Goal: Information Seeking & Learning: Learn about a topic

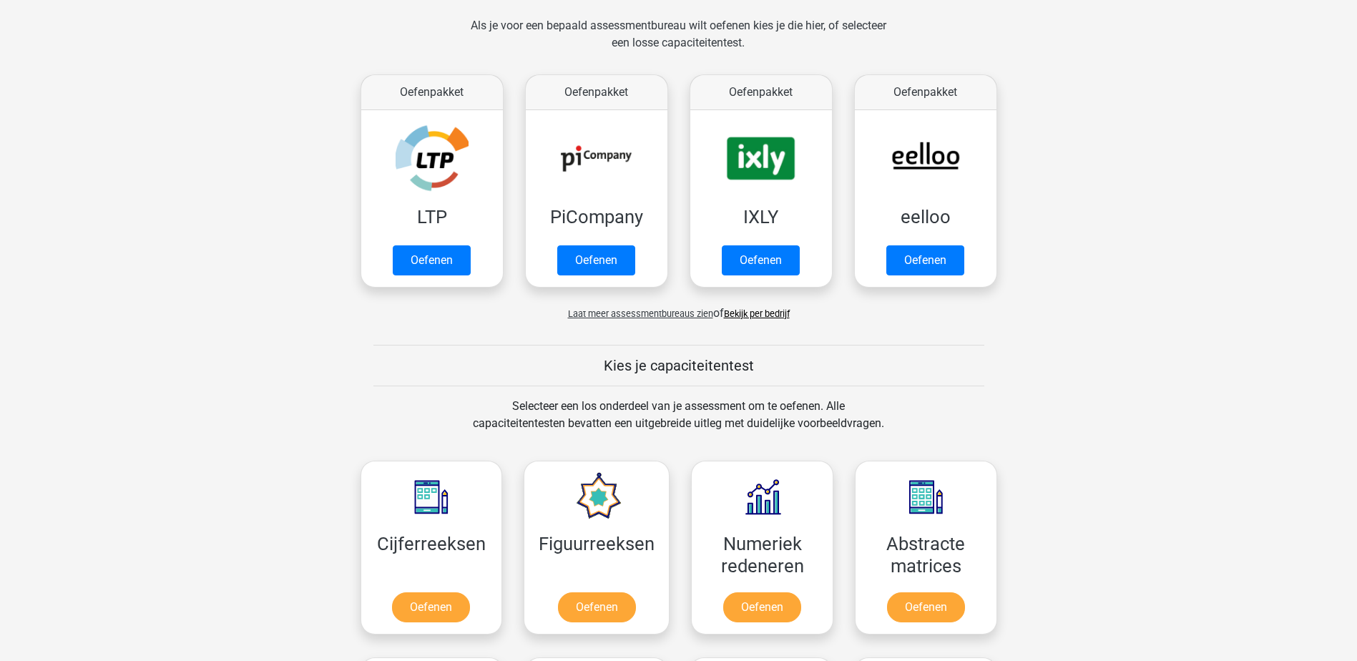
scroll to position [143, 0]
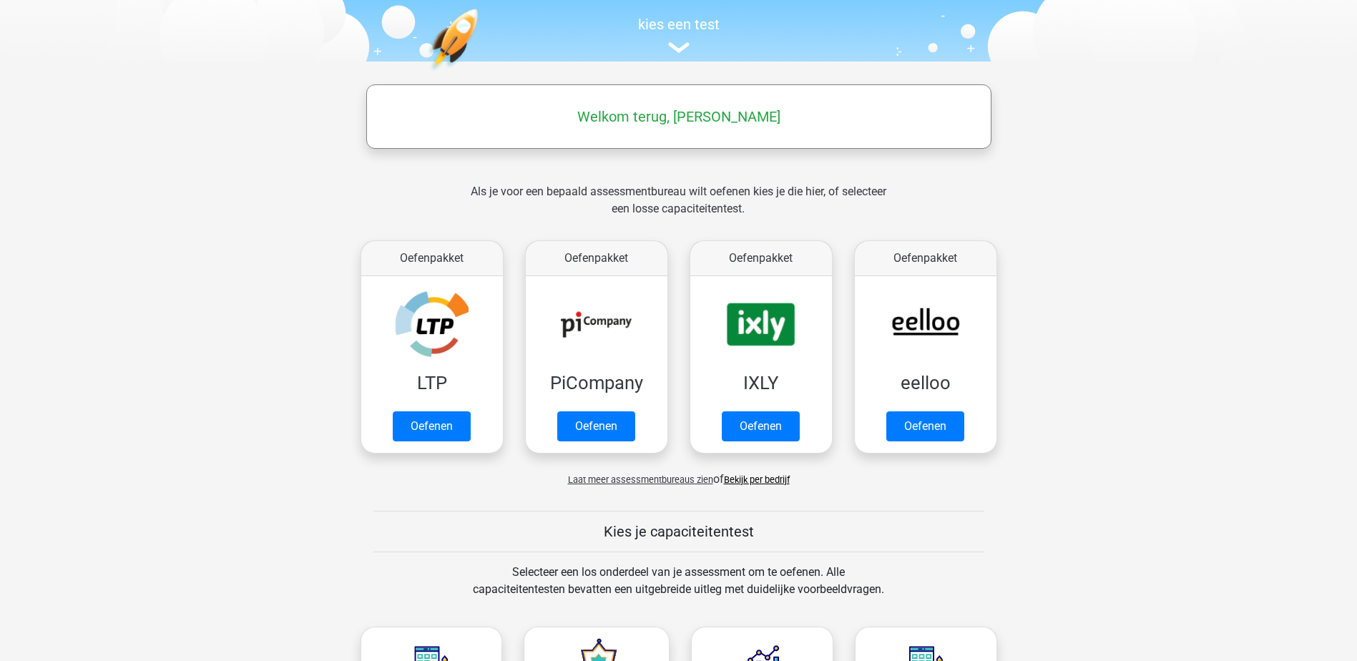
click at [610, 474] on span "Laat meer assessmentbureaus zien" at bounding box center [640, 479] width 145 height 11
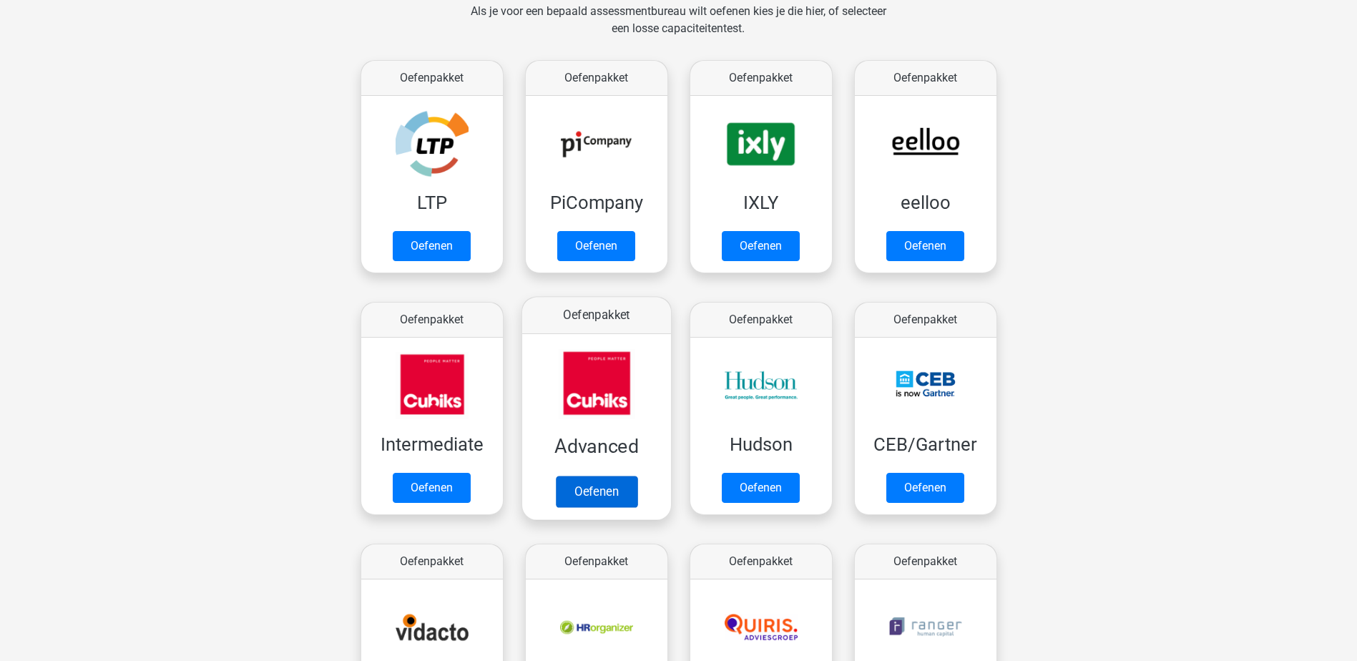
scroll to position [358, 0]
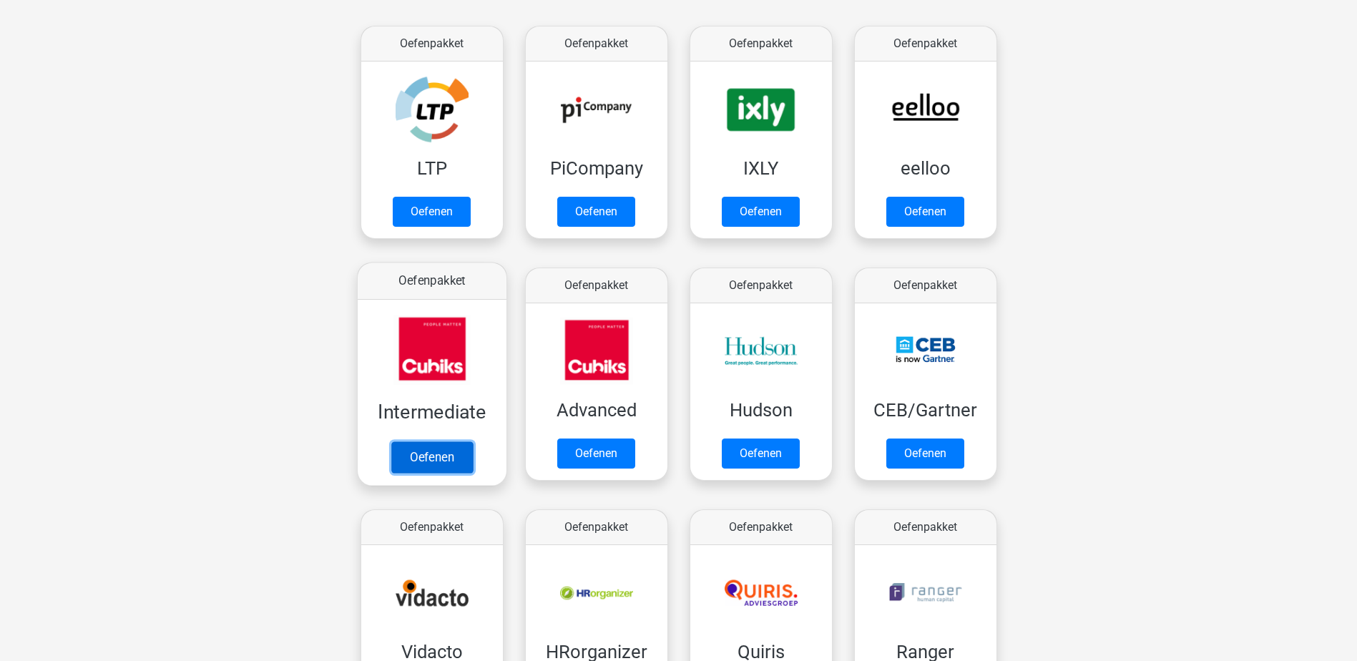
click at [421, 459] on link "Oefenen" at bounding box center [432, 456] width 82 height 31
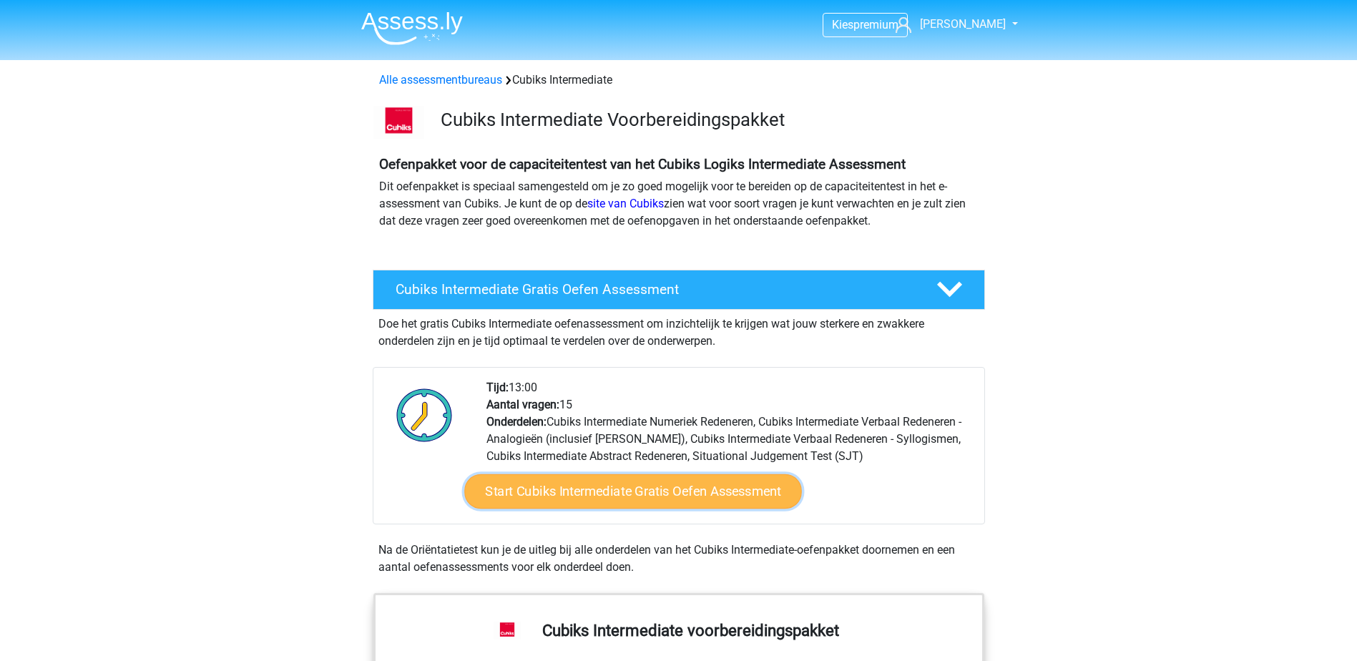
click at [639, 483] on link "Start Cubiks Intermediate Gratis Oefen Assessment" at bounding box center [633, 491] width 338 height 34
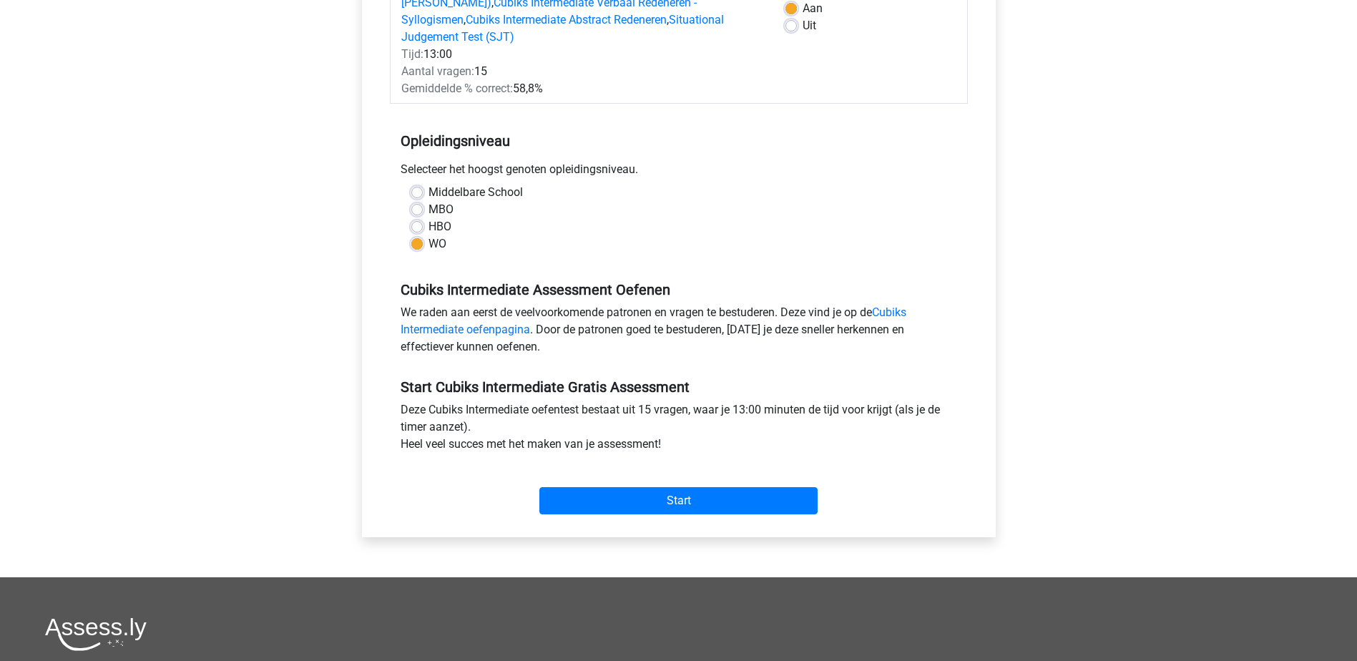
scroll to position [358, 0]
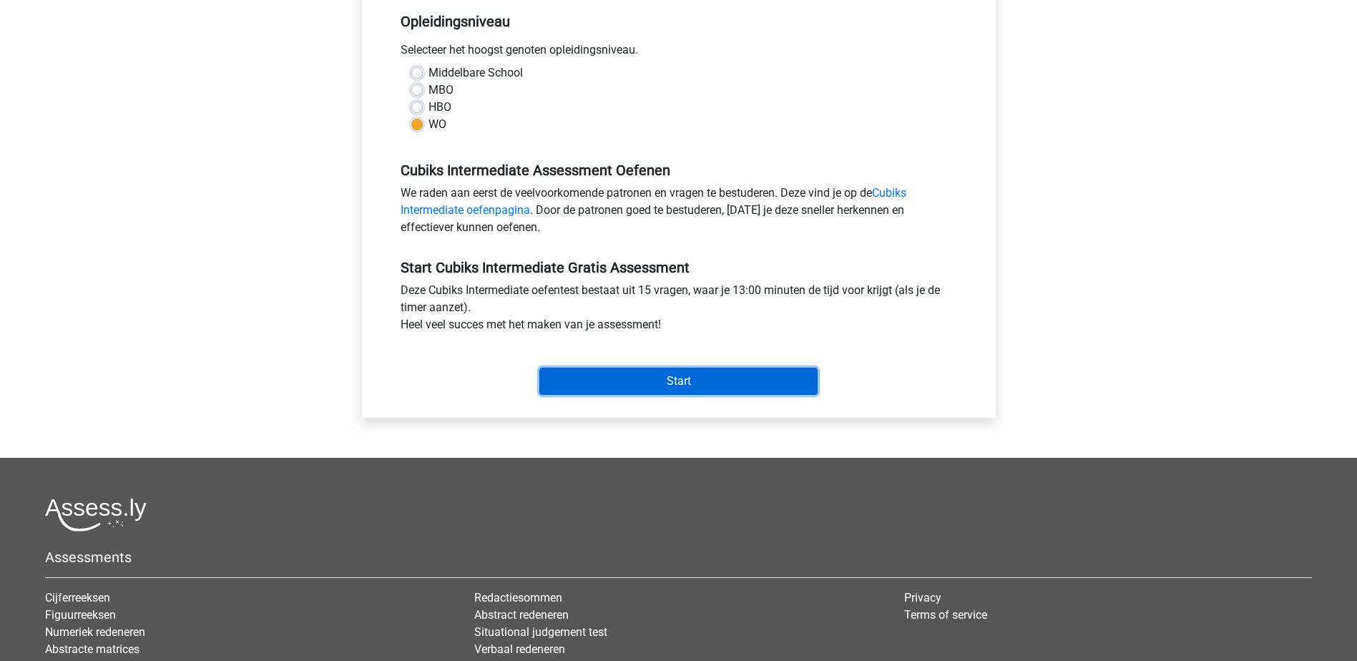
click at [624, 368] on input "Start" at bounding box center [678, 381] width 278 height 27
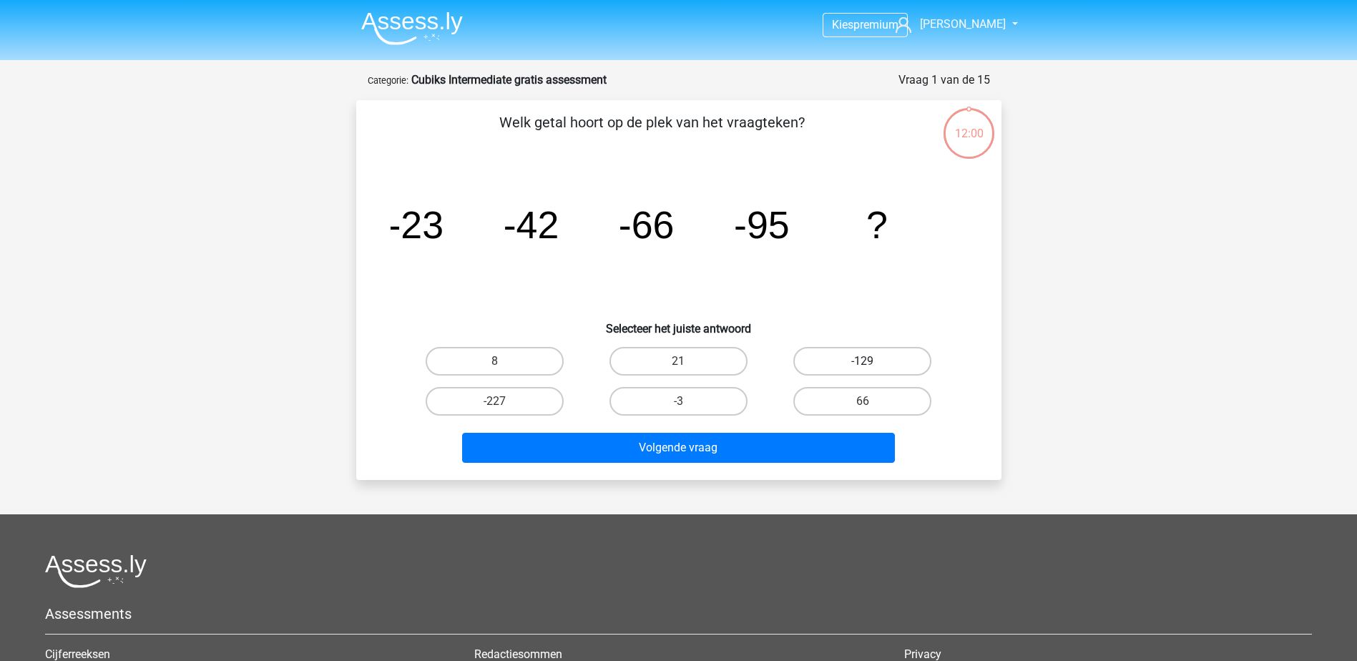
click at [878, 356] on label "-129" at bounding box center [862, 361] width 138 height 29
click at [872, 361] on input "-129" at bounding box center [867, 365] width 9 height 9
radio input "true"
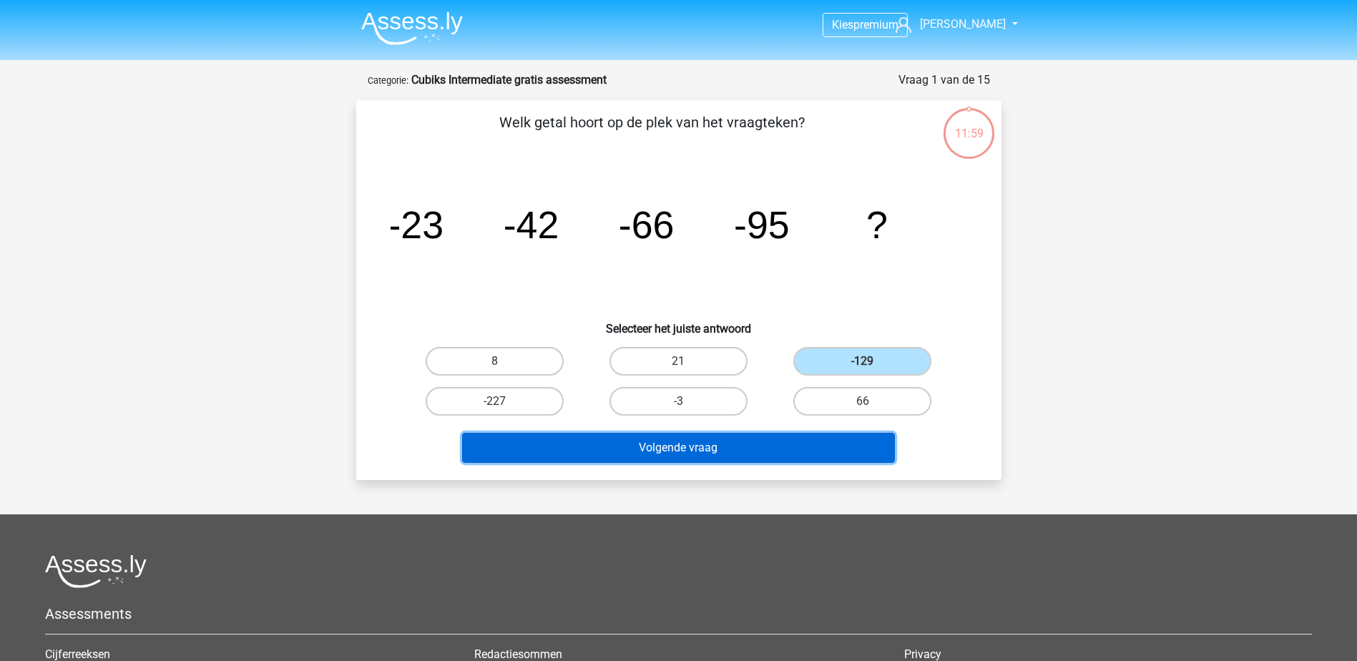
click at [702, 448] on button "Volgende vraag" at bounding box center [678, 448] width 433 height 30
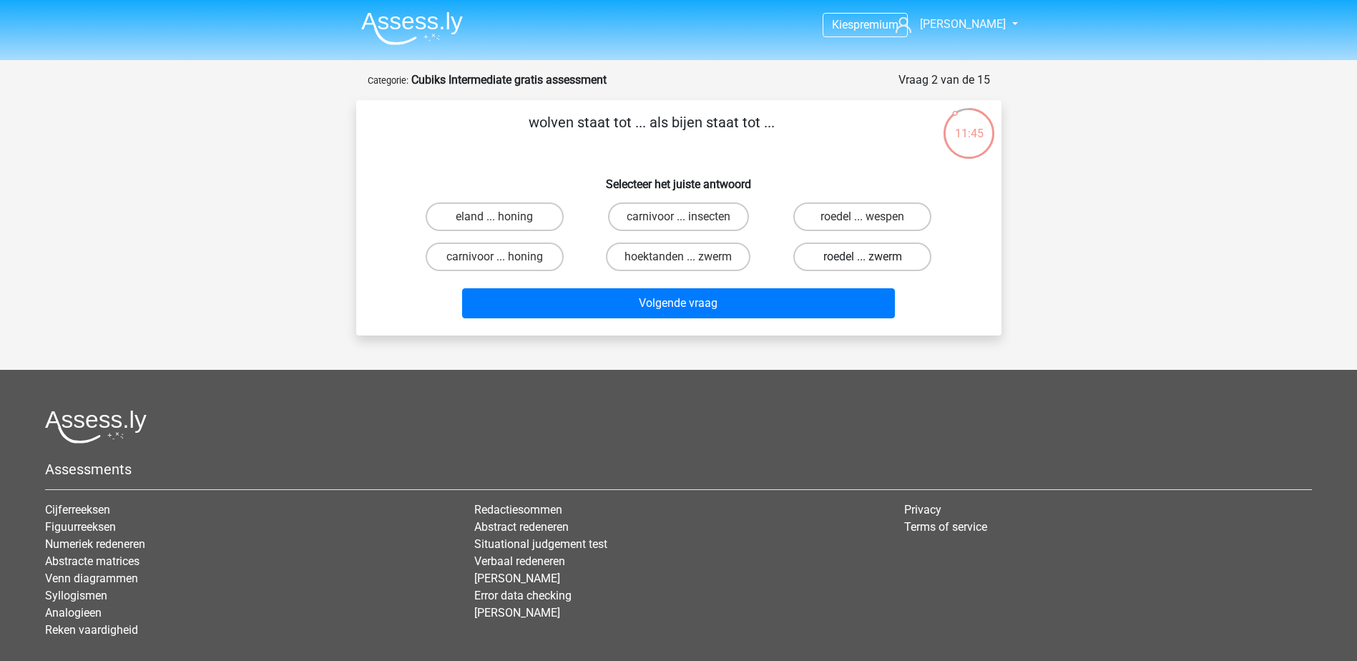
click at [830, 259] on label "roedel ... zwerm" at bounding box center [862, 256] width 138 height 29
click at [863, 259] on input "roedel ... zwerm" at bounding box center [867, 261] width 9 height 9
radio input "true"
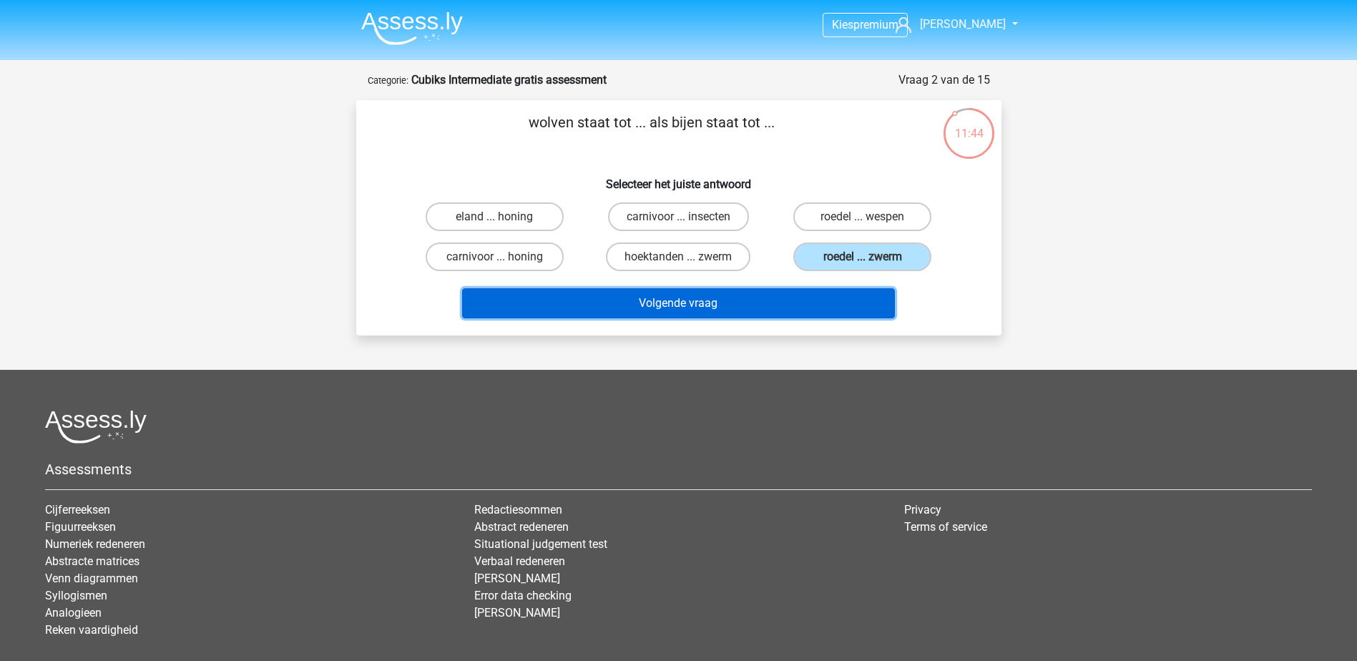
click at [678, 309] on button "Volgende vraag" at bounding box center [678, 303] width 433 height 30
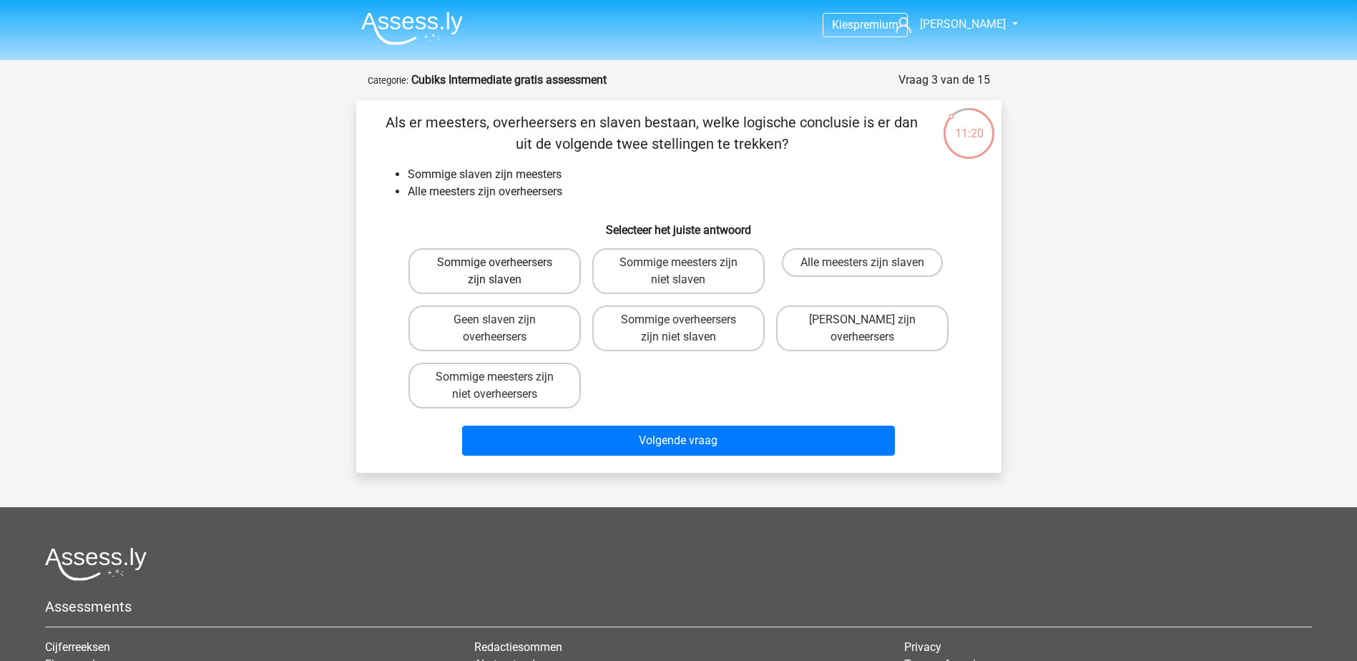
click at [482, 275] on label "Sommige overheersers zijn slaven" at bounding box center [494, 271] width 172 height 46
click at [494, 272] on input "Sommige overheersers zijn slaven" at bounding box center [498, 267] width 9 height 9
radio input "true"
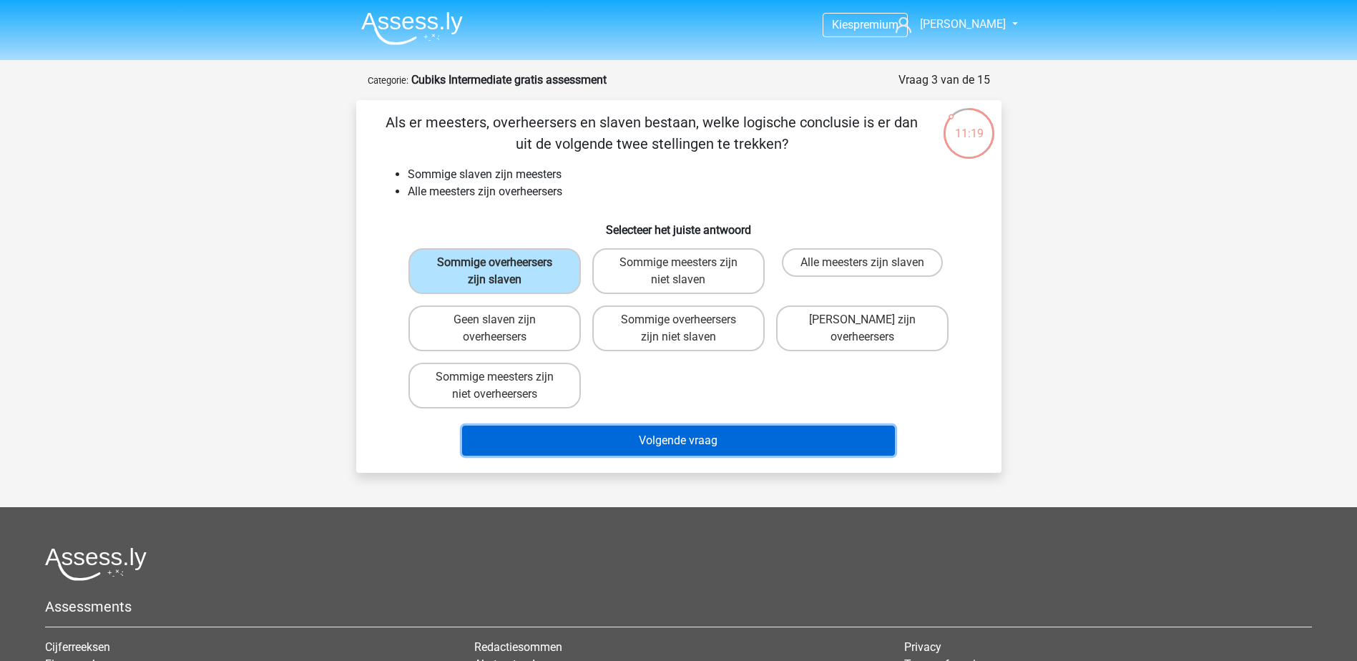
click at [594, 434] on button "Volgende vraag" at bounding box center [678, 441] width 433 height 30
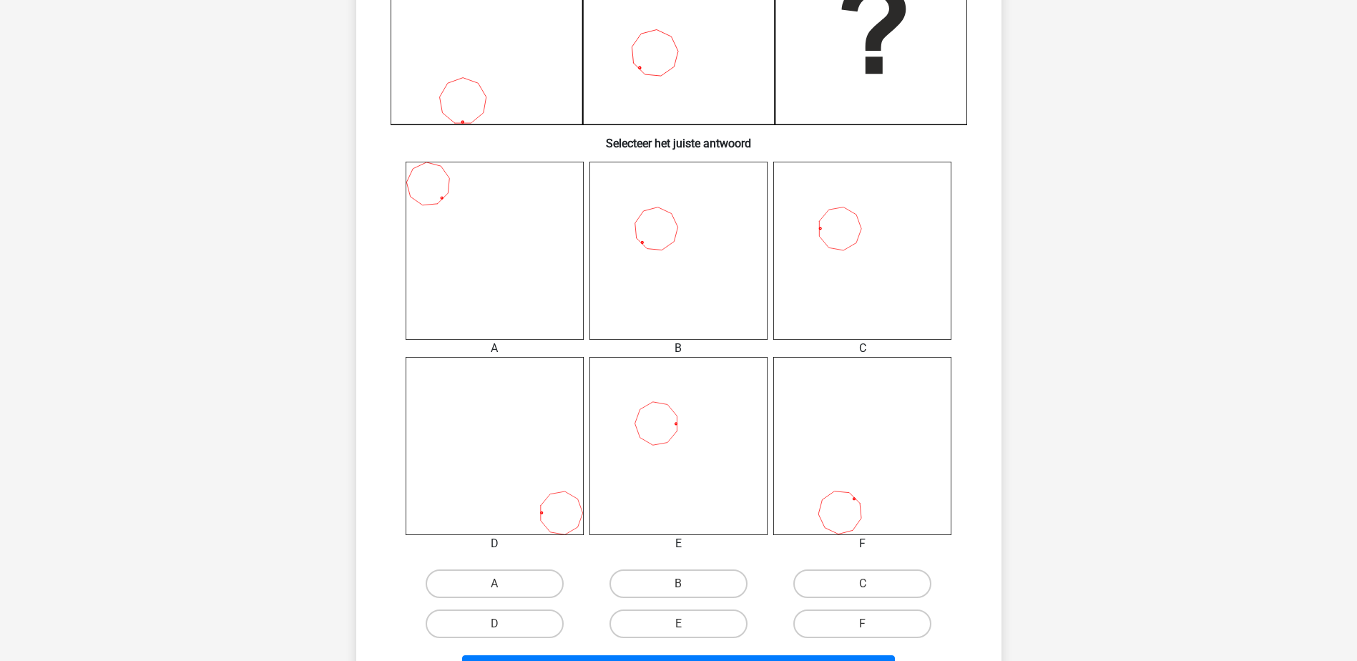
scroll to position [572, 0]
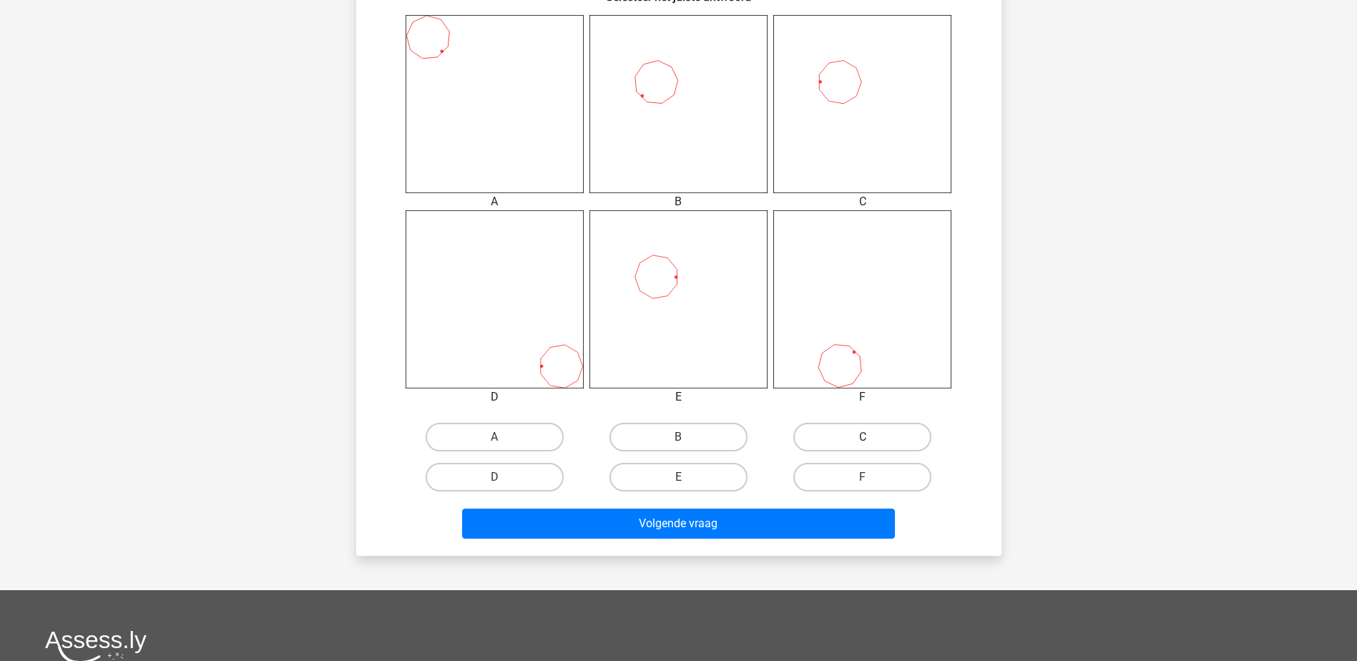
click at [839, 437] on label "C" at bounding box center [862, 437] width 138 height 29
click at [863, 437] on input "C" at bounding box center [867, 441] width 9 height 9
radio input "true"
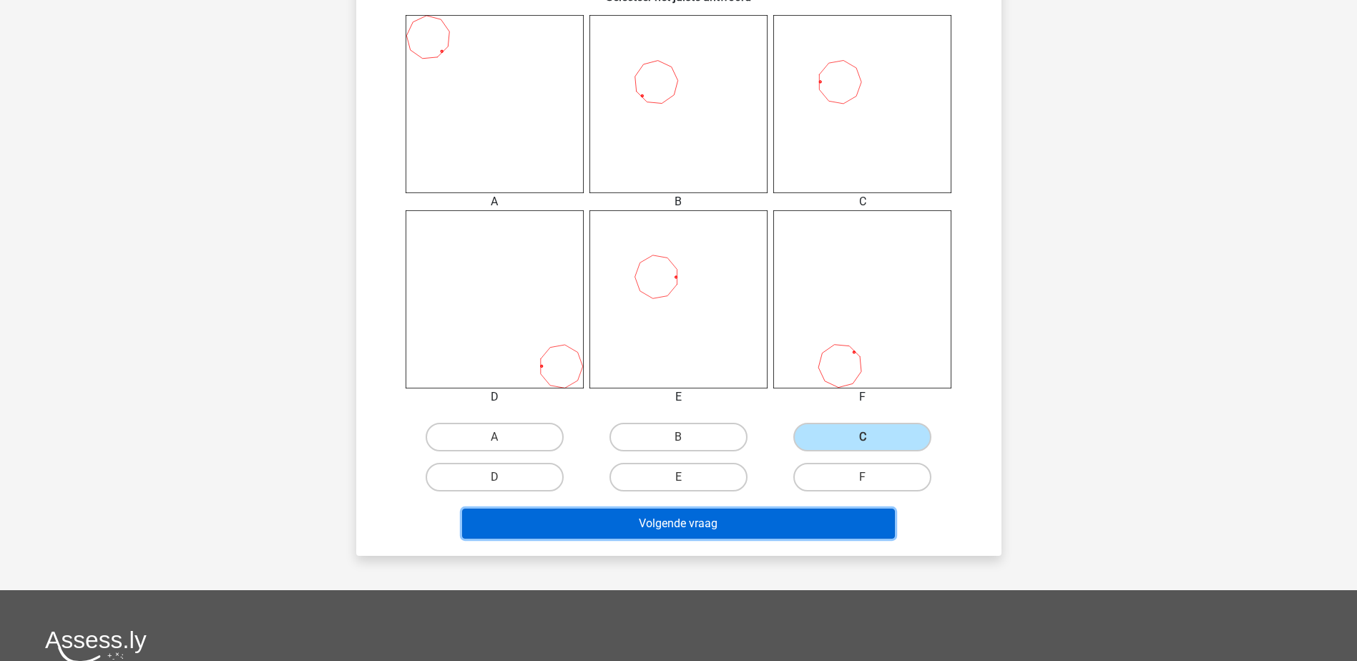
click at [744, 513] on button "Volgende vraag" at bounding box center [678, 524] width 433 height 30
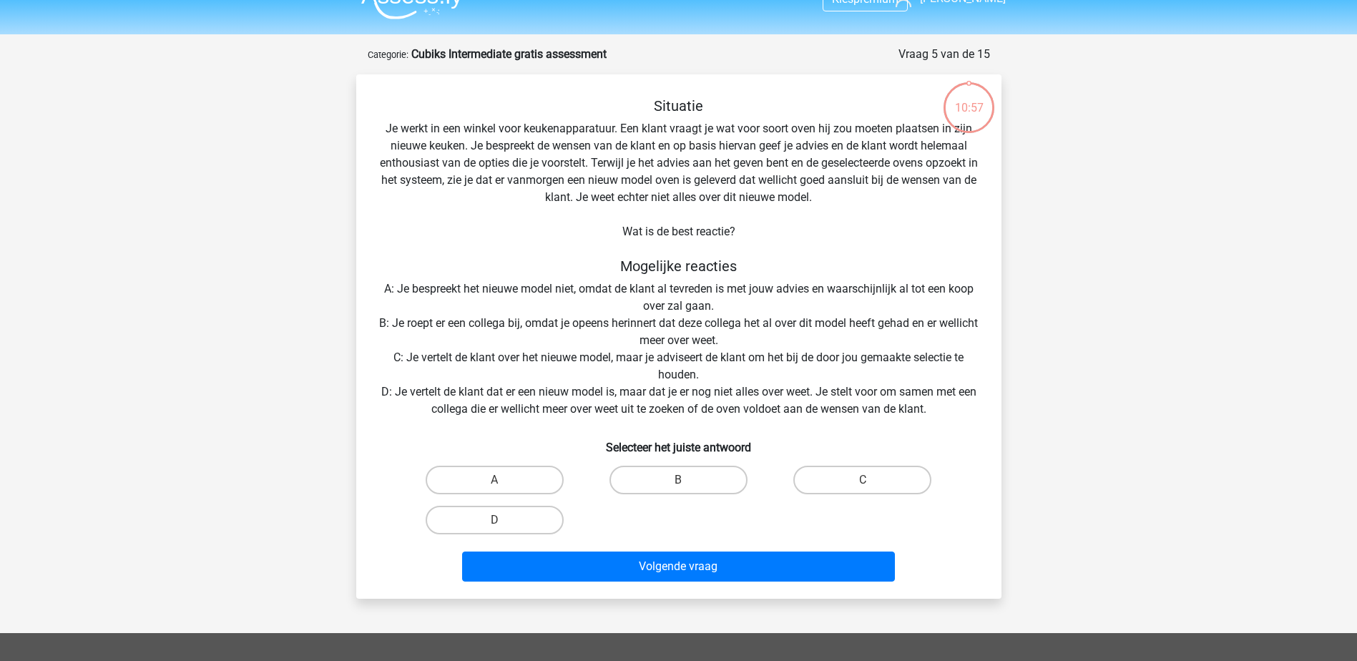
scroll to position [0, 0]
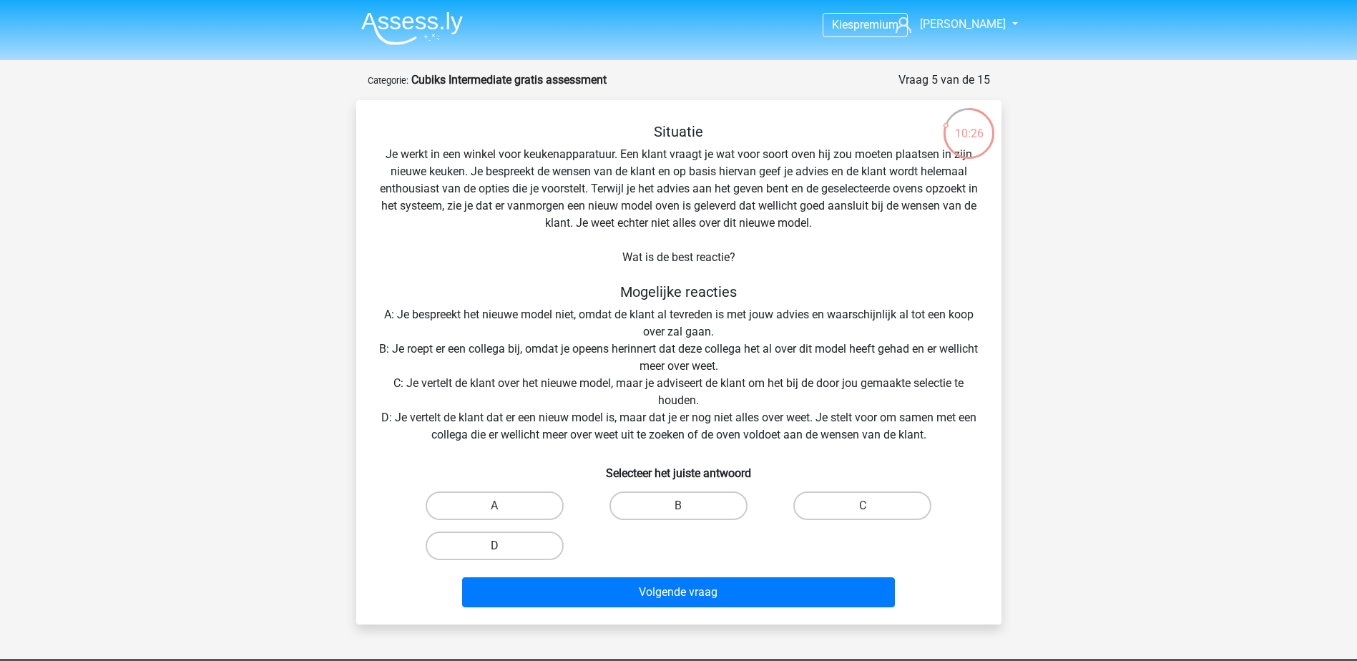
click at [512, 549] on label "D" at bounding box center [495, 545] width 138 height 29
click at [504, 549] on input "D" at bounding box center [498, 550] width 9 height 9
radio input "true"
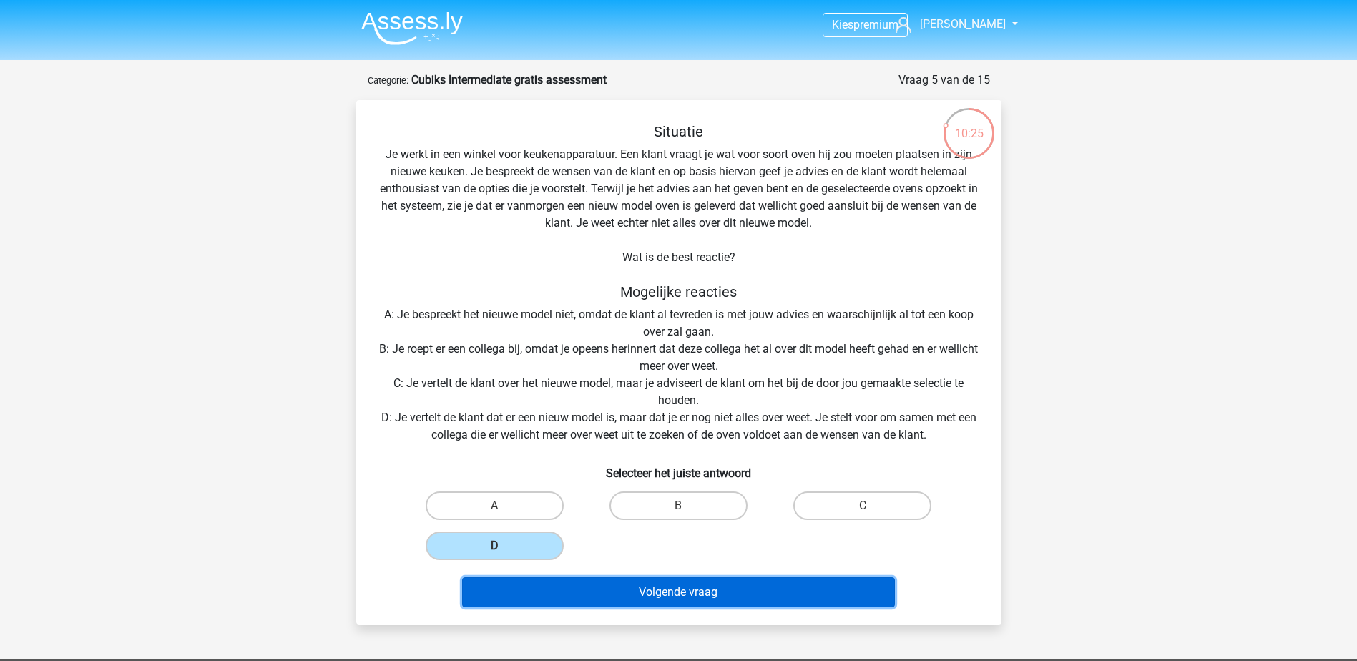
click at [562, 582] on button "Volgende vraag" at bounding box center [678, 592] width 433 height 30
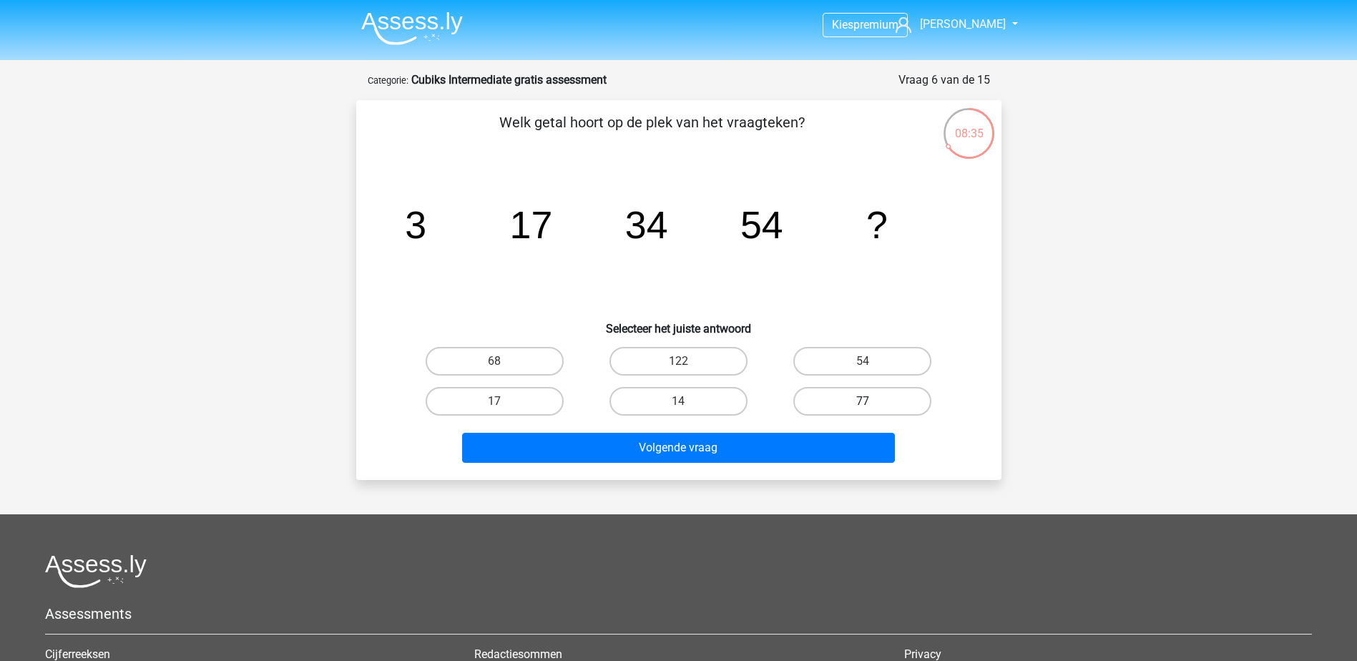
click at [827, 398] on label "77" at bounding box center [862, 401] width 138 height 29
click at [863, 401] on input "77" at bounding box center [867, 405] width 9 height 9
radio input "true"
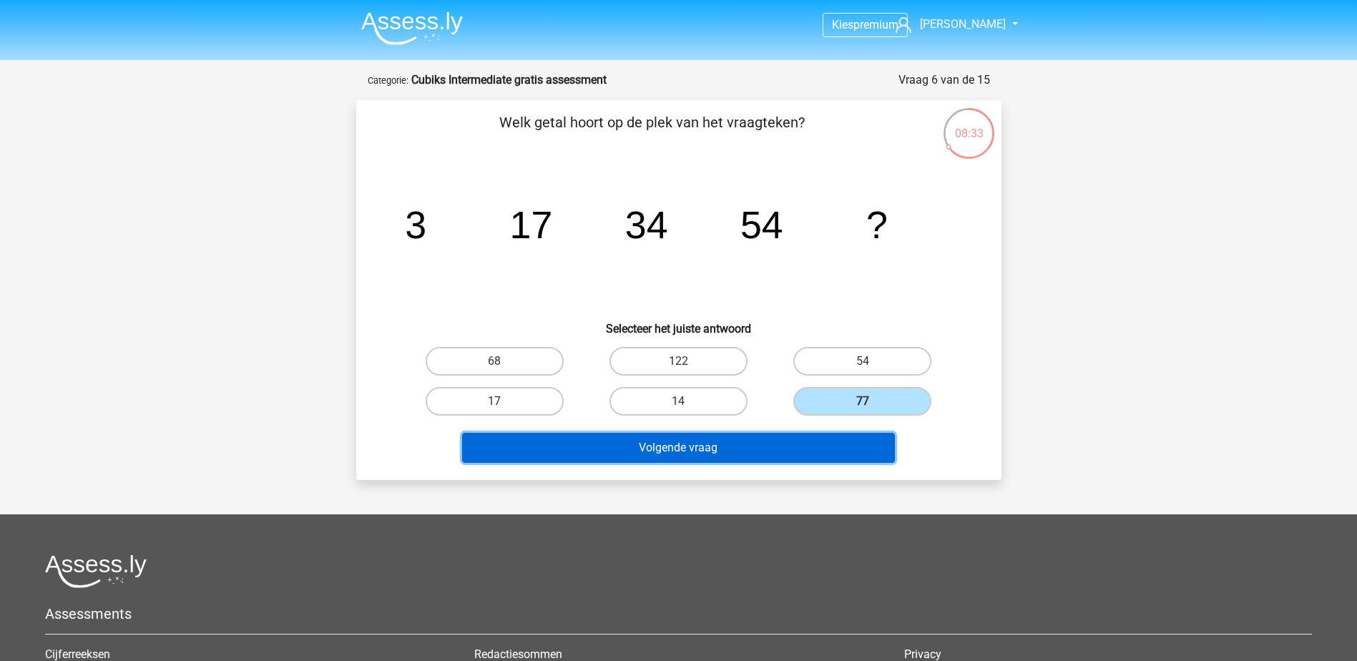
click at [722, 445] on button "Volgende vraag" at bounding box center [678, 448] width 433 height 30
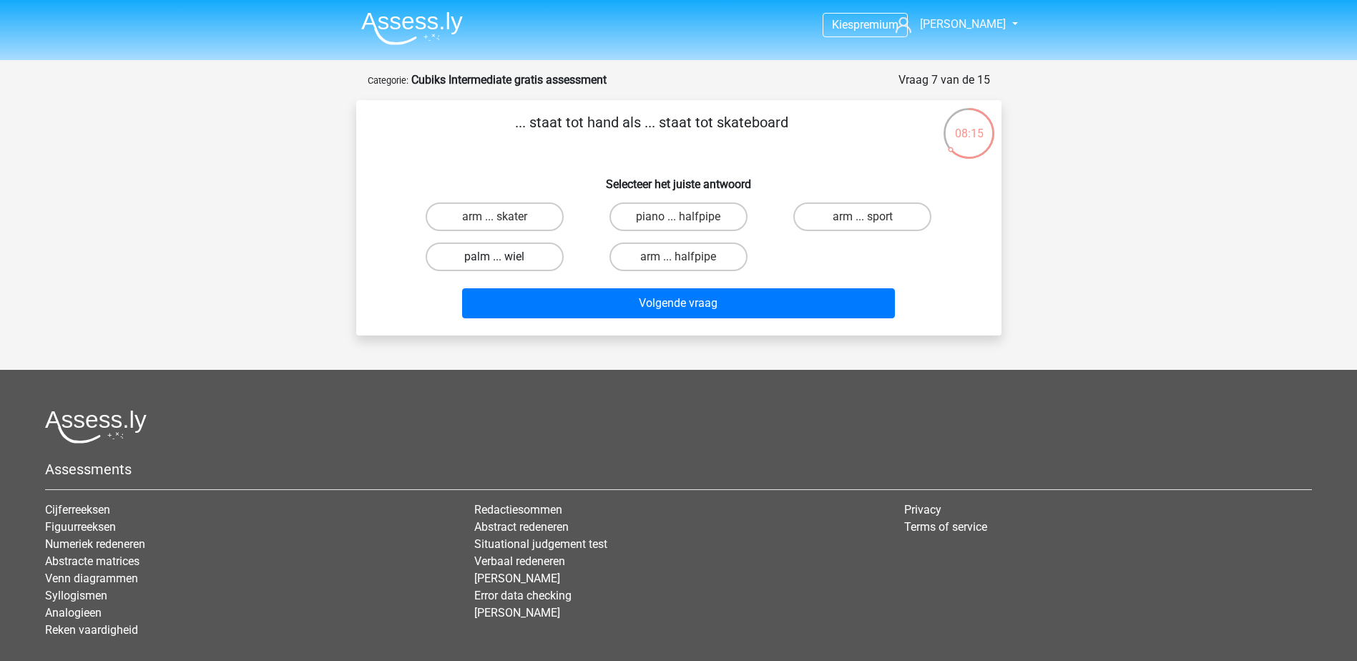
click at [484, 253] on label "palm ... wiel" at bounding box center [495, 256] width 138 height 29
click at [494, 257] on input "palm ... wiel" at bounding box center [498, 261] width 9 height 9
radio input "true"
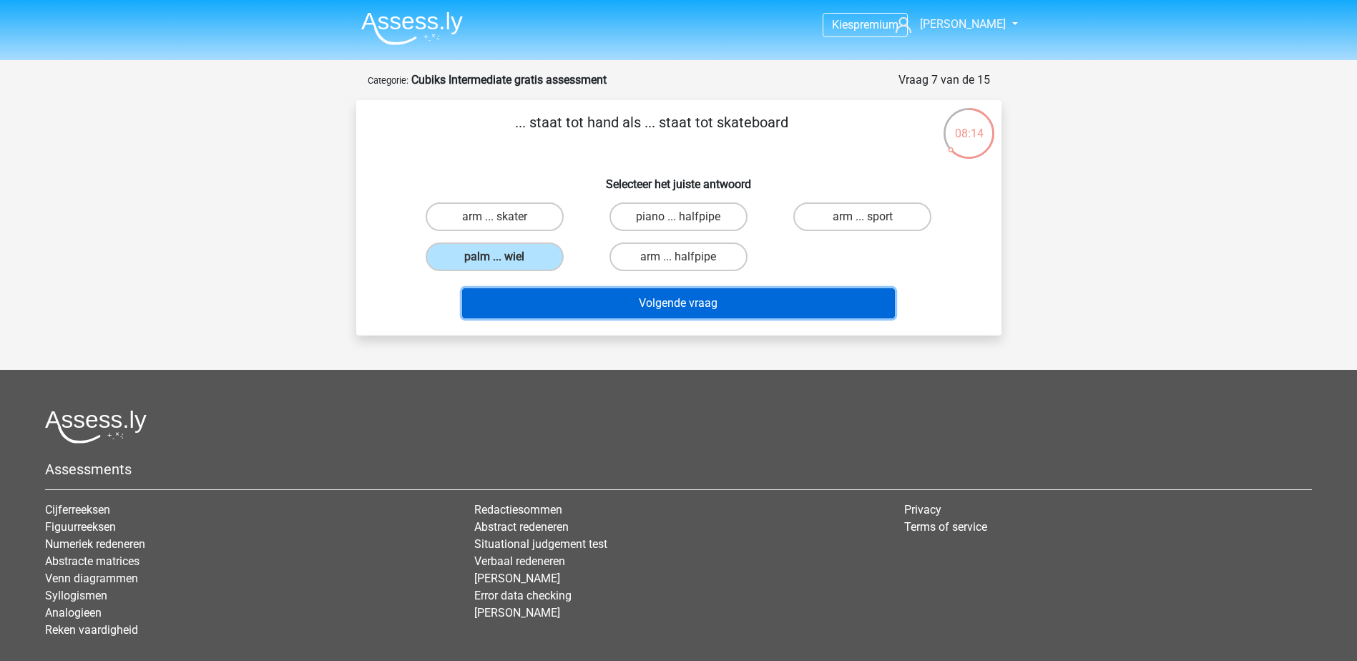
click at [585, 299] on button "Volgende vraag" at bounding box center [678, 303] width 433 height 30
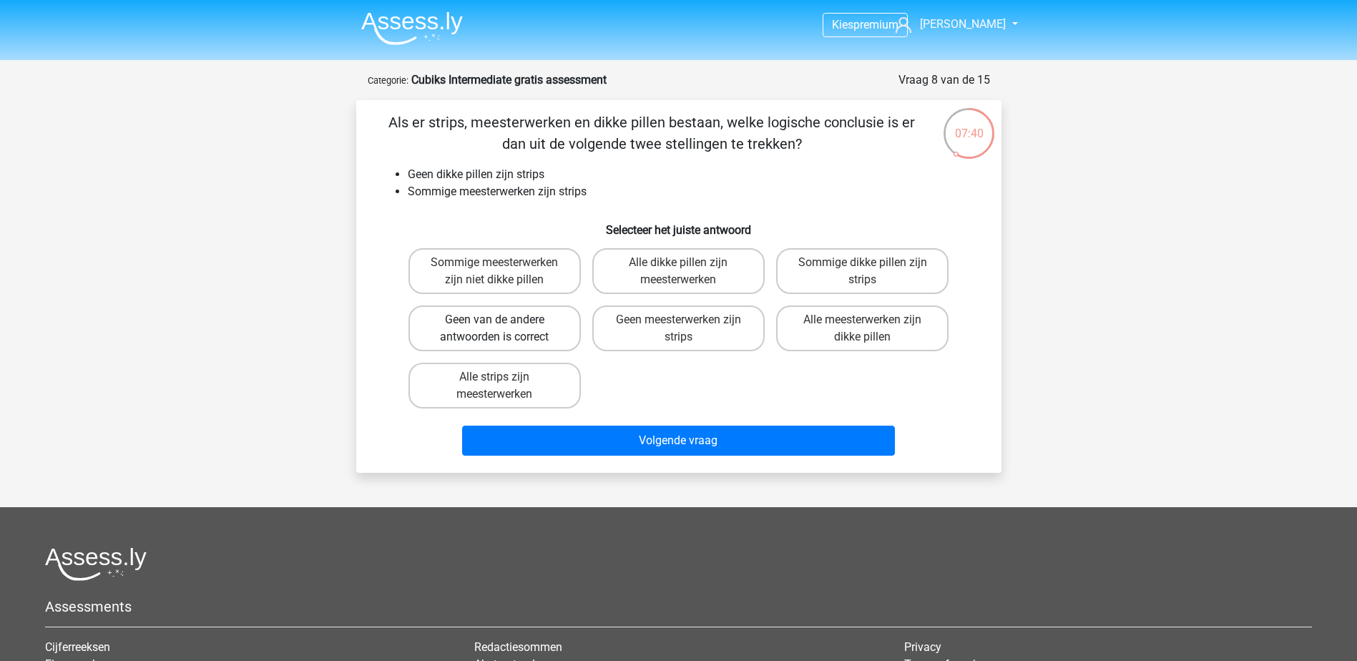
click at [519, 316] on label "Geen van de andere antwoorden is correct" at bounding box center [494, 328] width 172 height 46
click at [504, 320] on input "Geen van de andere antwoorden is correct" at bounding box center [498, 324] width 9 height 9
radio input "true"
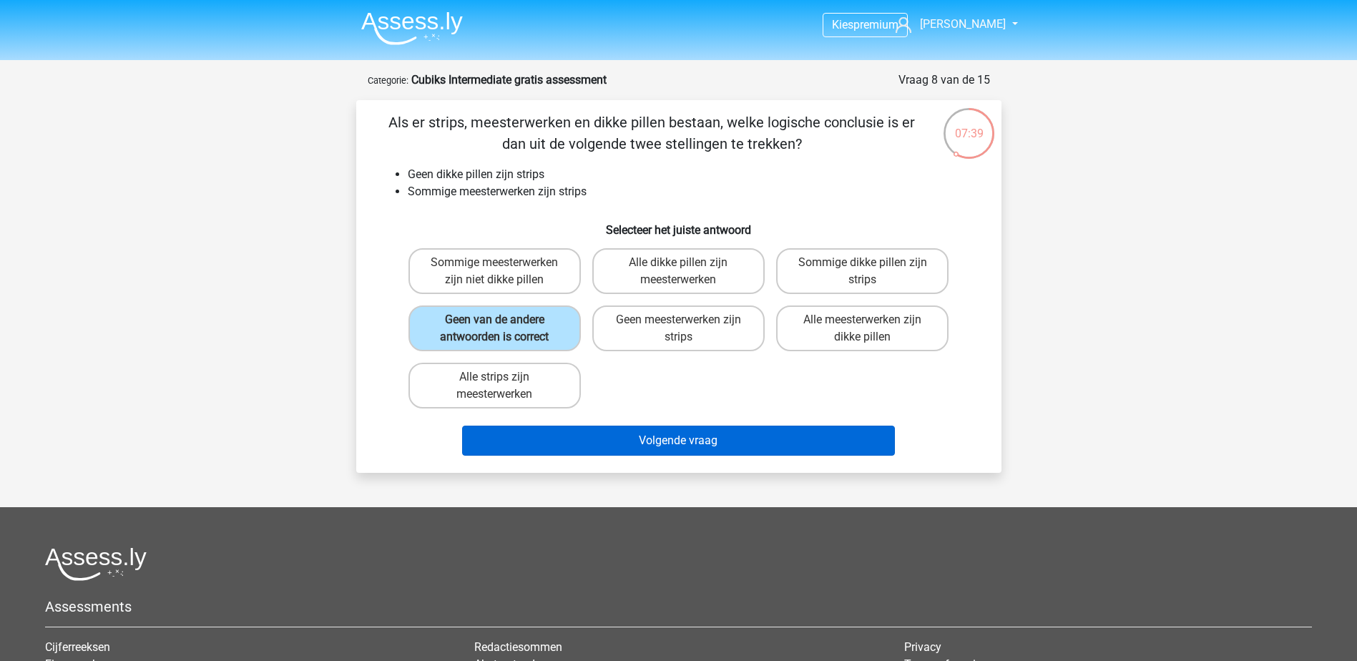
click at [599, 427] on div "Volgende vraag" at bounding box center [678, 437] width 599 height 47
click at [602, 432] on button "Volgende vraag" at bounding box center [678, 441] width 433 height 30
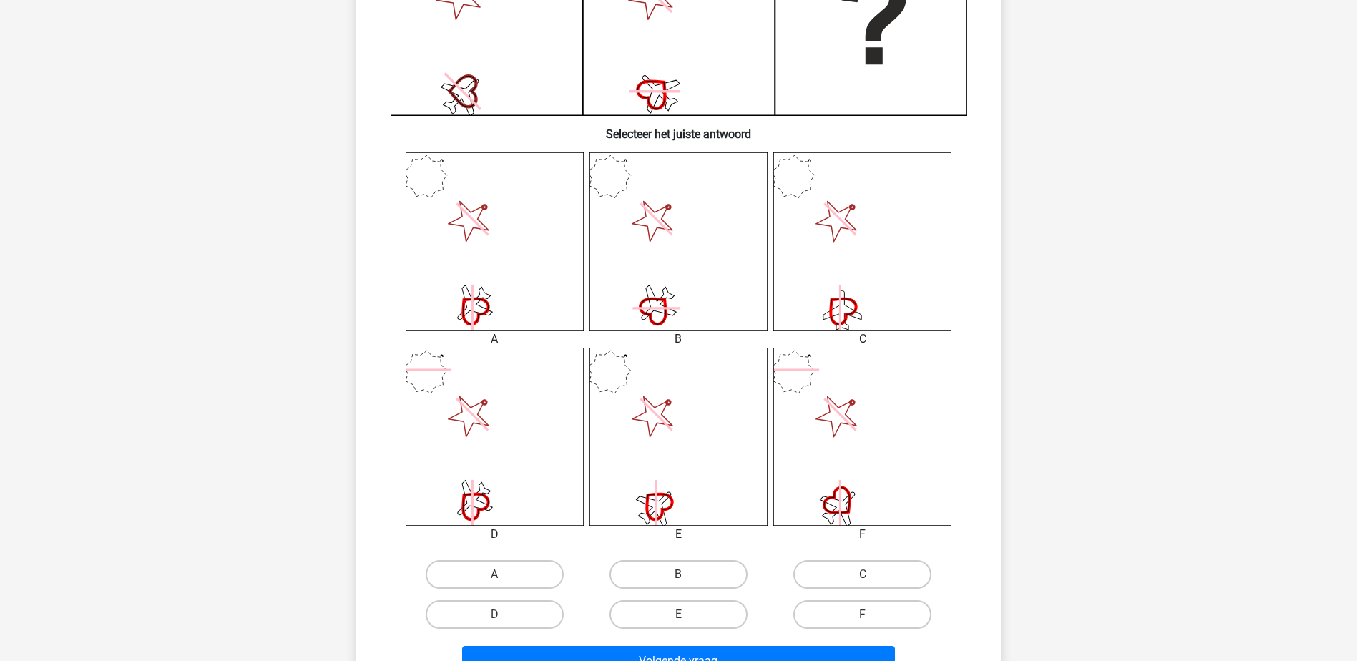
scroll to position [501, 0]
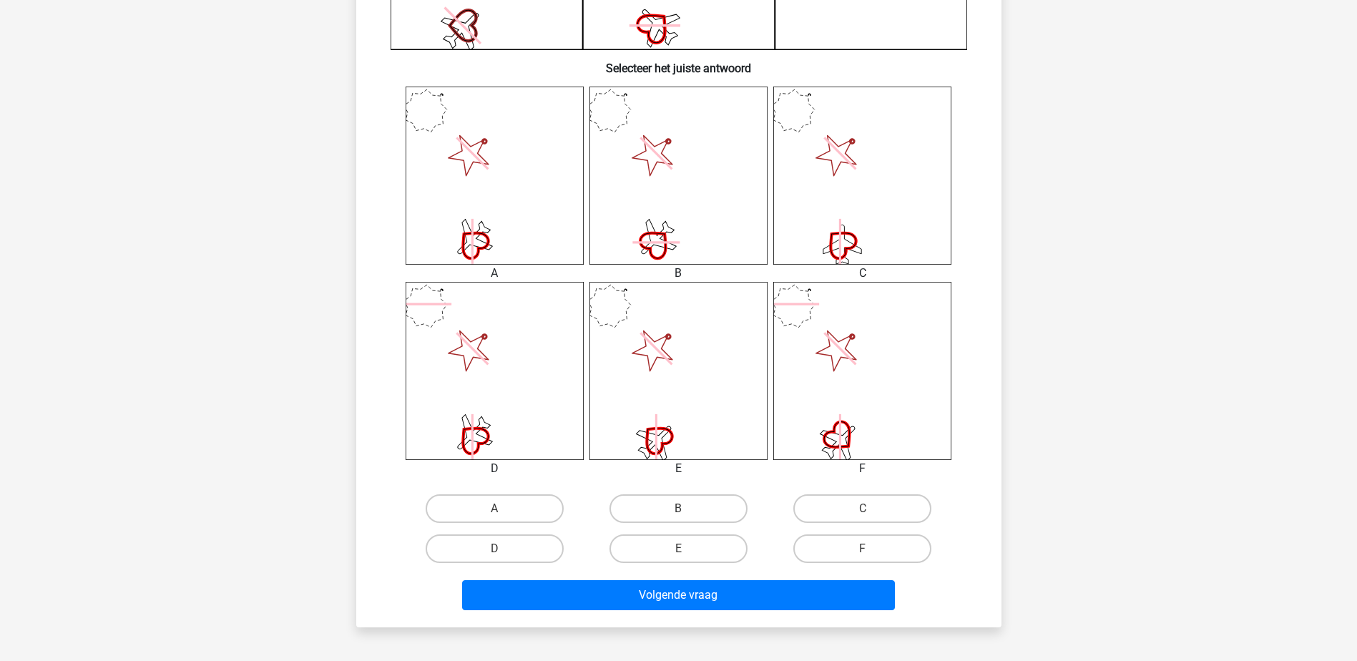
drag, startPoint x: 491, startPoint y: 507, endPoint x: 497, endPoint y: 515, distance: 9.7
click at [489, 507] on label "A" at bounding box center [495, 508] width 138 height 29
click at [494, 509] on input "A" at bounding box center [498, 513] width 9 height 9
radio input "true"
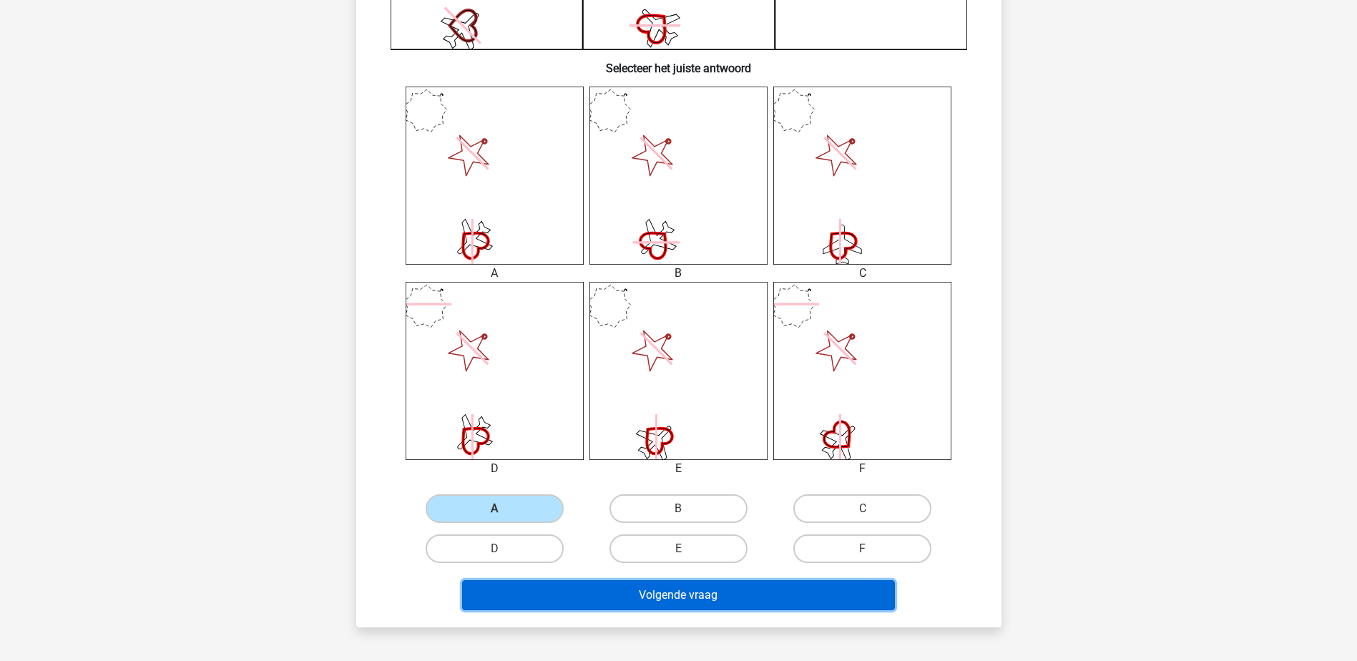
click at [610, 592] on button "Volgende vraag" at bounding box center [678, 595] width 433 height 30
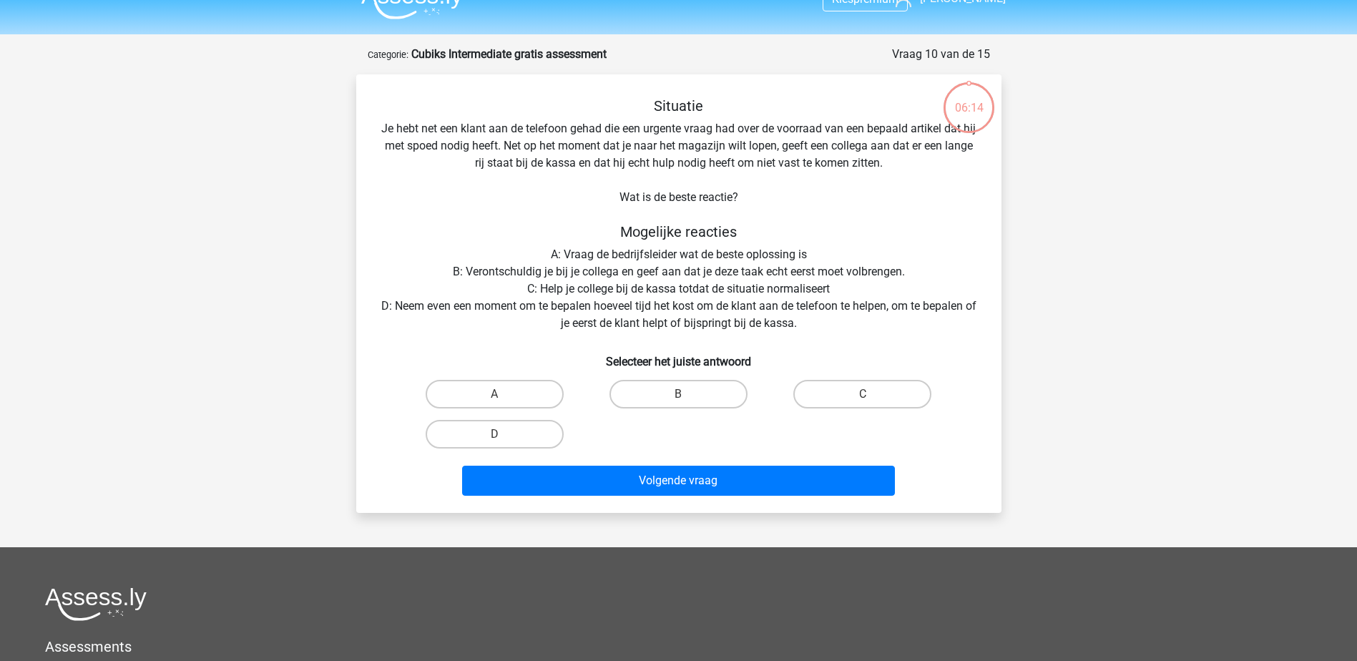
scroll to position [0, 0]
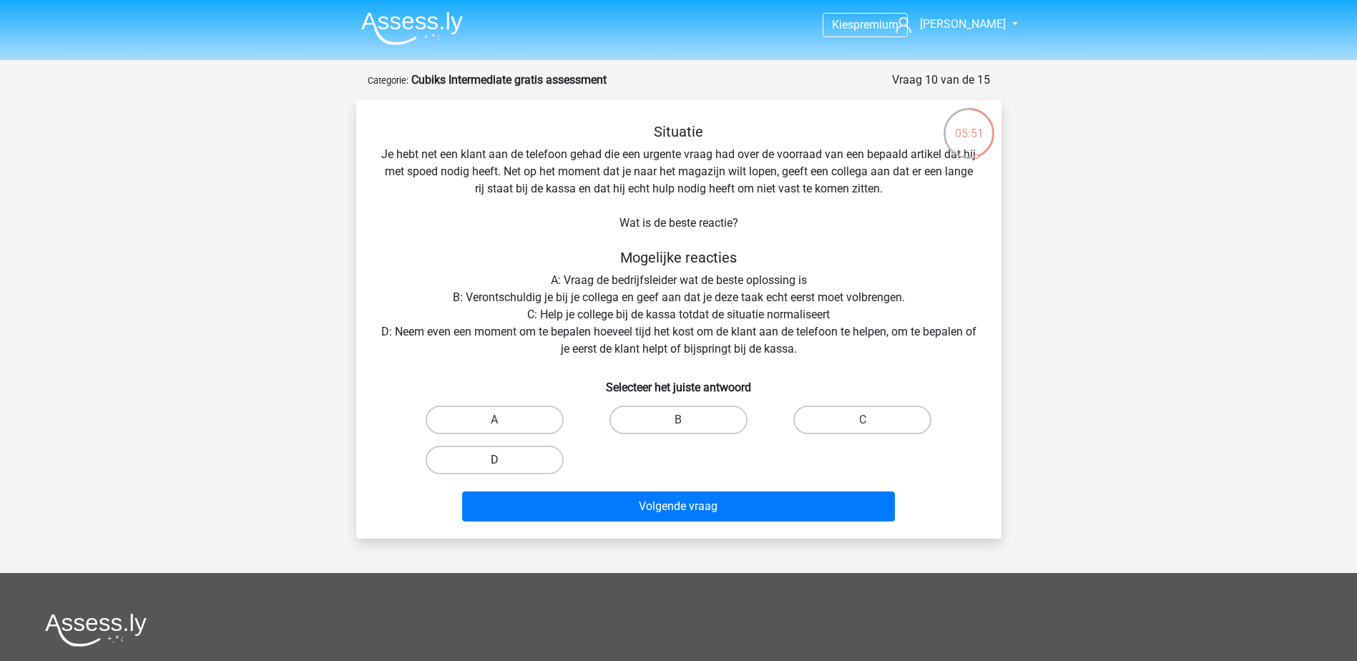
click at [521, 461] on label "D" at bounding box center [495, 460] width 138 height 29
click at [504, 461] on input "D" at bounding box center [498, 464] width 9 height 9
radio input "true"
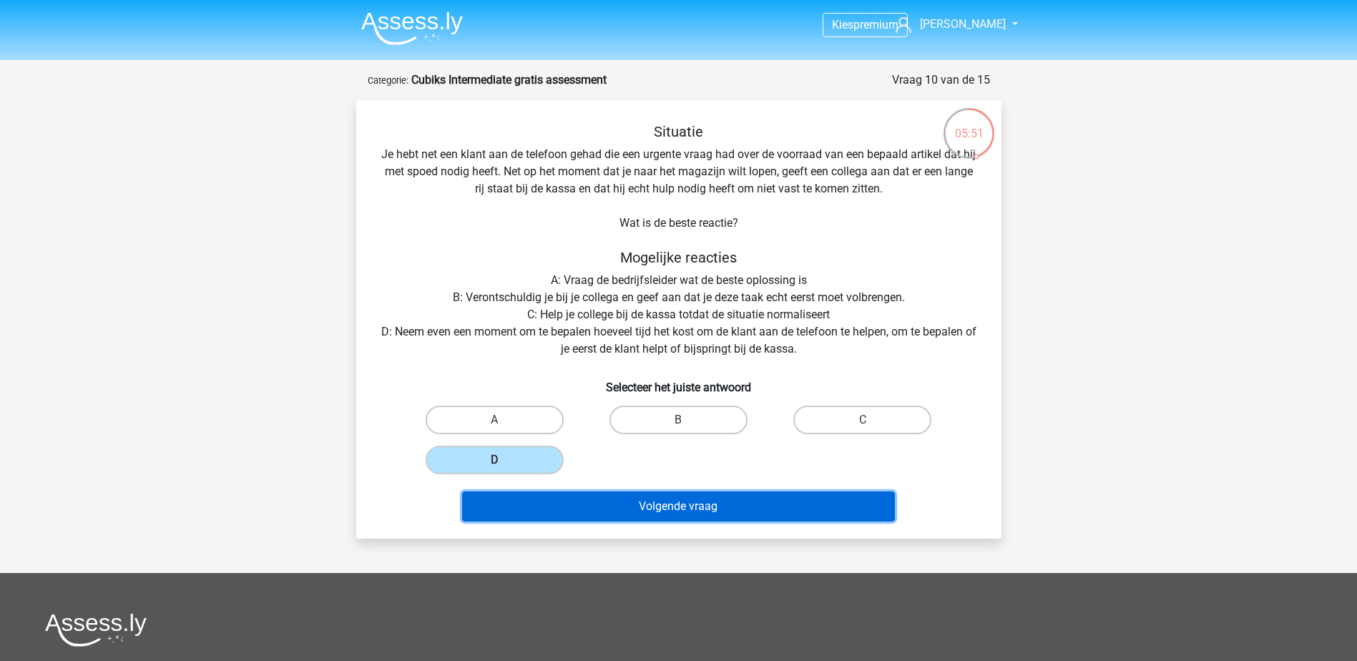
click at [597, 500] on button "Volgende vraag" at bounding box center [678, 506] width 433 height 30
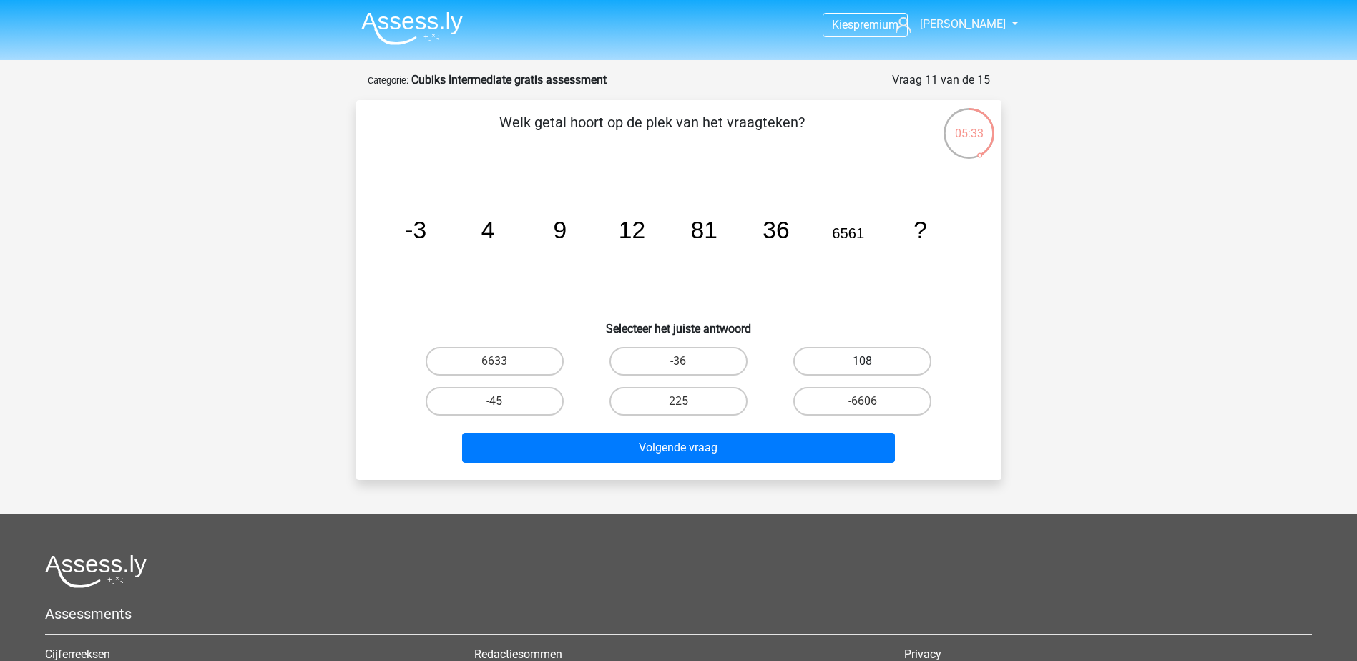
click at [856, 365] on label "108" at bounding box center [862, 361] width 138 height 29
click at [863, 365] on input "108" at bounding box center [867, 365] width 9 height 9
radio input "true"
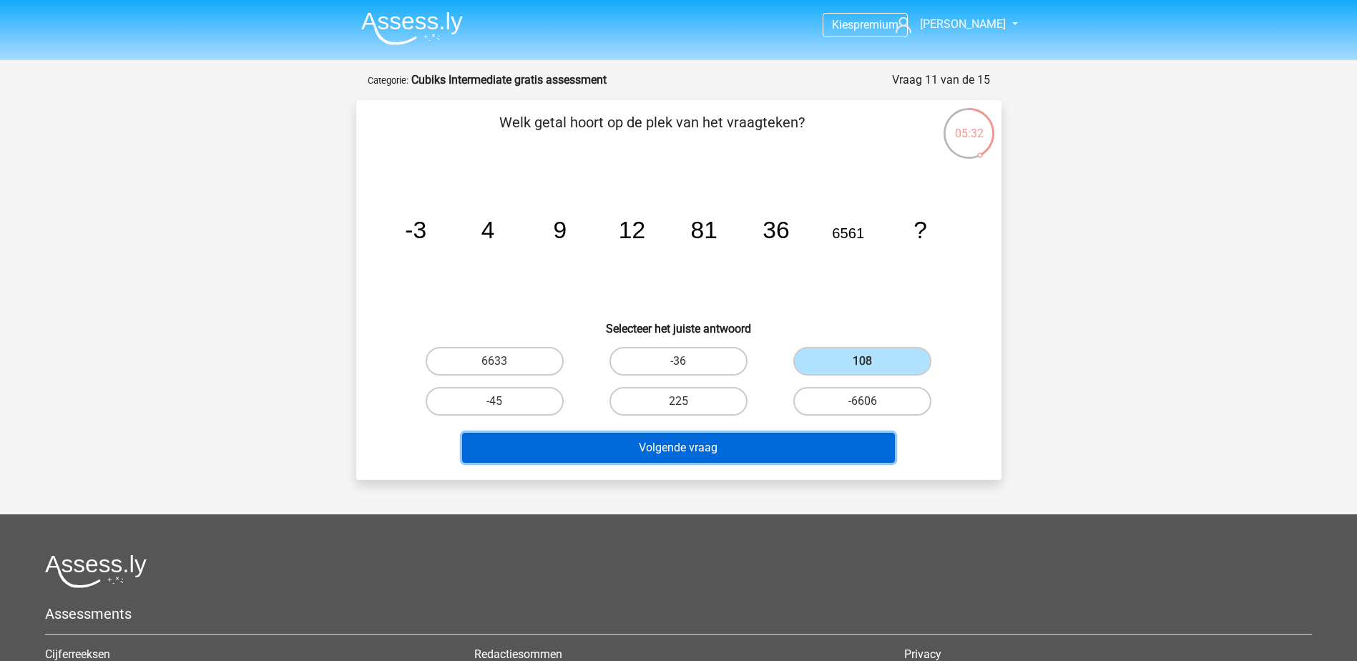
click at [774, 438] on button "Volgende vraag" at bounding box center [678, 448] width 433 height 30
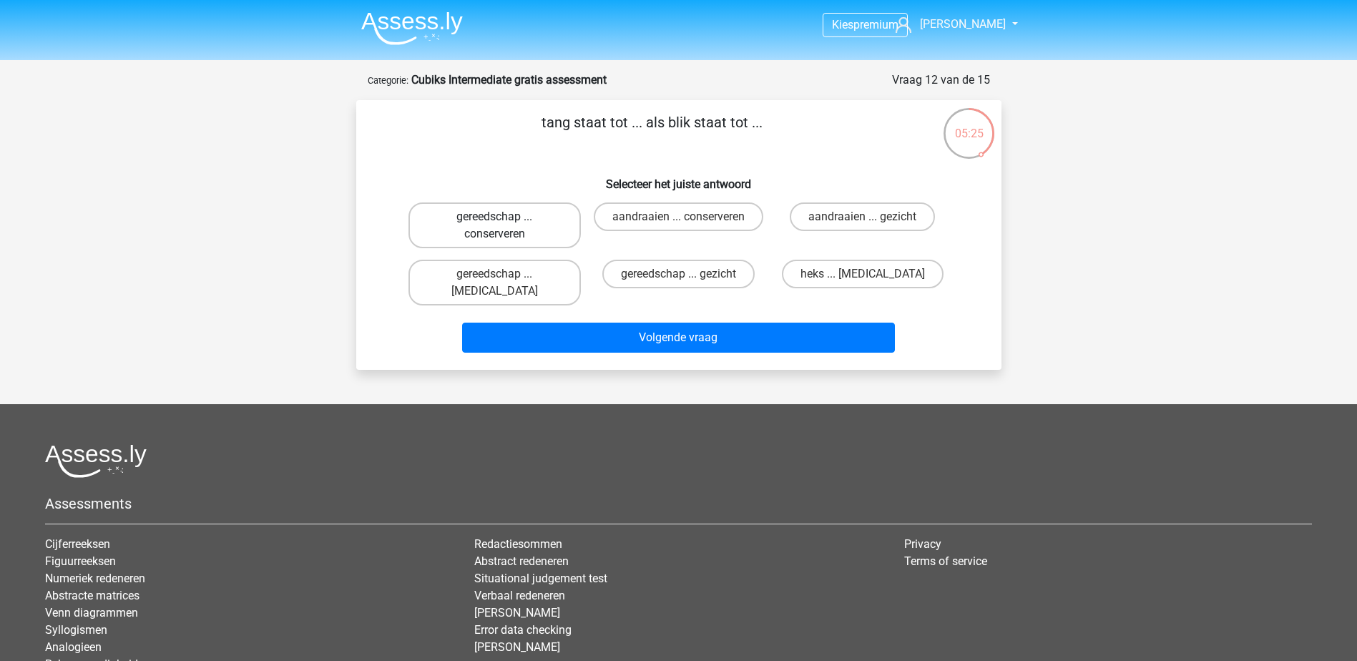
click at [515, 209] on label "gereedschap ... conserveren" at bounding box center [494, 225] width 172 height 46
click at [504, 217] on input "gereedschap ... conserveren" at bounding box center [498, 221] width 9 height 9
radio input "true"
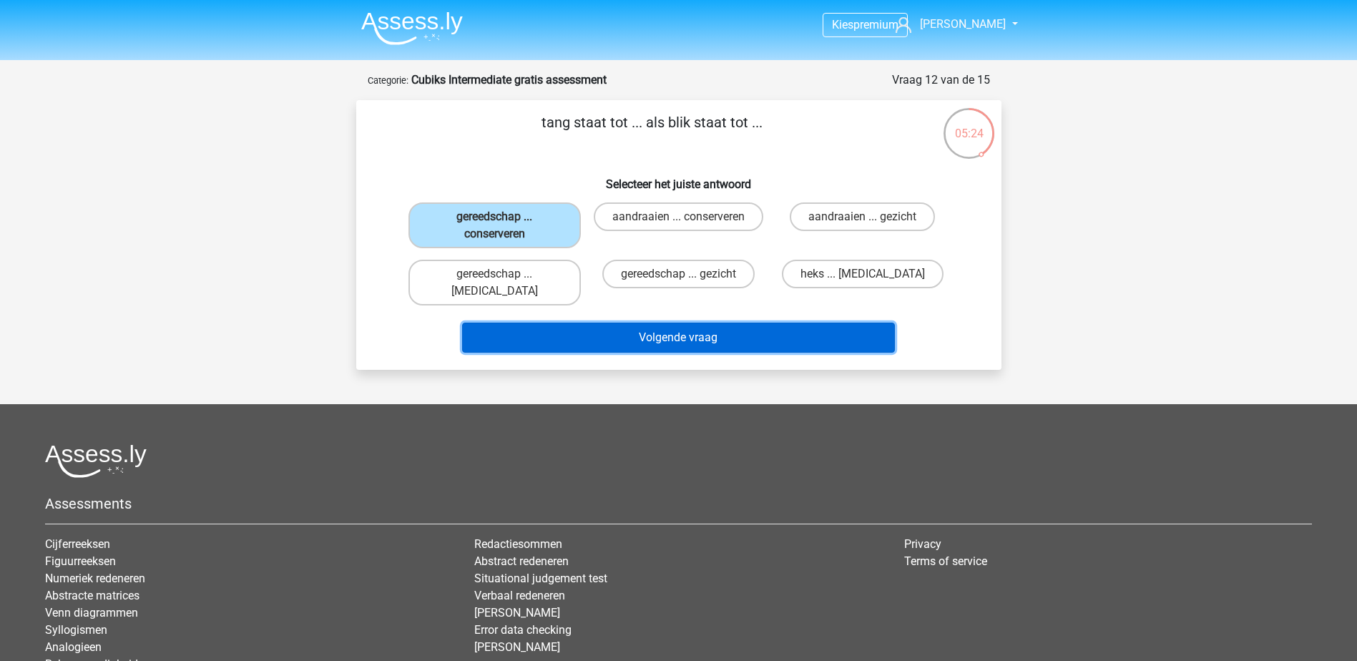
click at [654, 323] on button "Volgende vraag" at bounding box center [678, 338] width 433 height 30
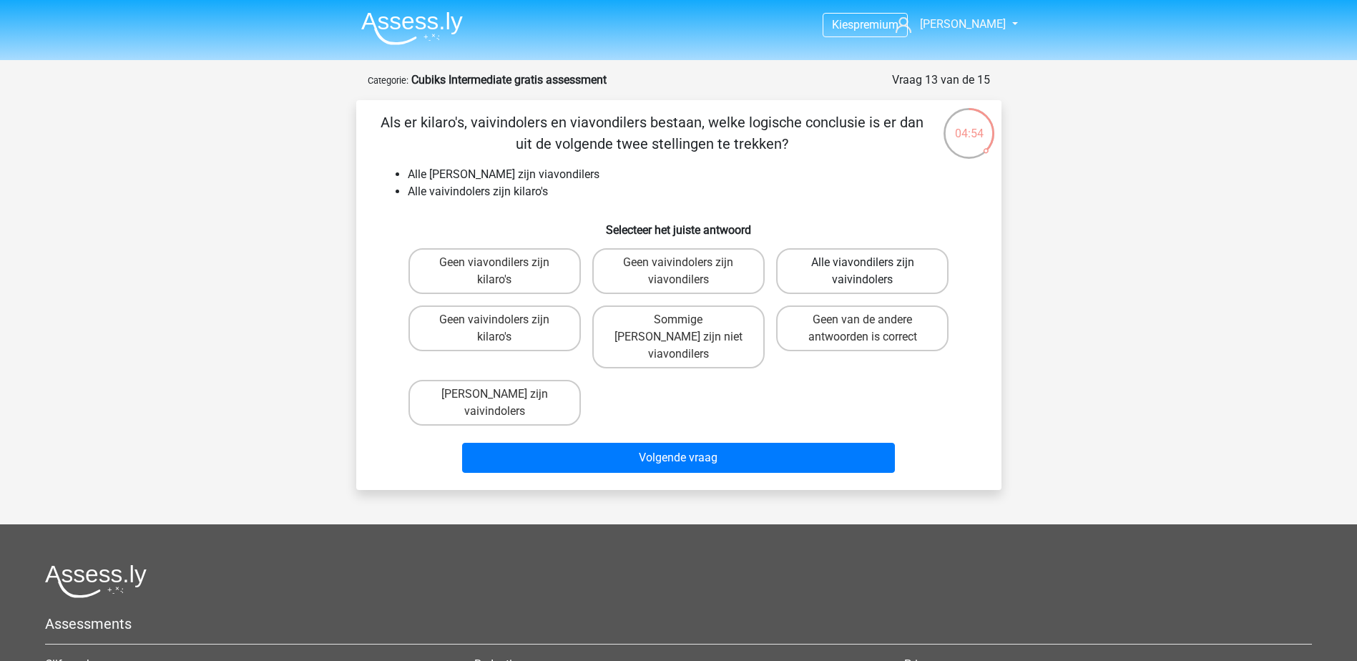
click at [830, 276] on label "Alle viavondilers zijn vaivindolers" at bounding box center [862, 271] width 172 height 46
click at [863, 272] on input "Alle viavondilers zijn vaivindolers" at bounding box center [867, 267] width 9 height 9
radio input "true"
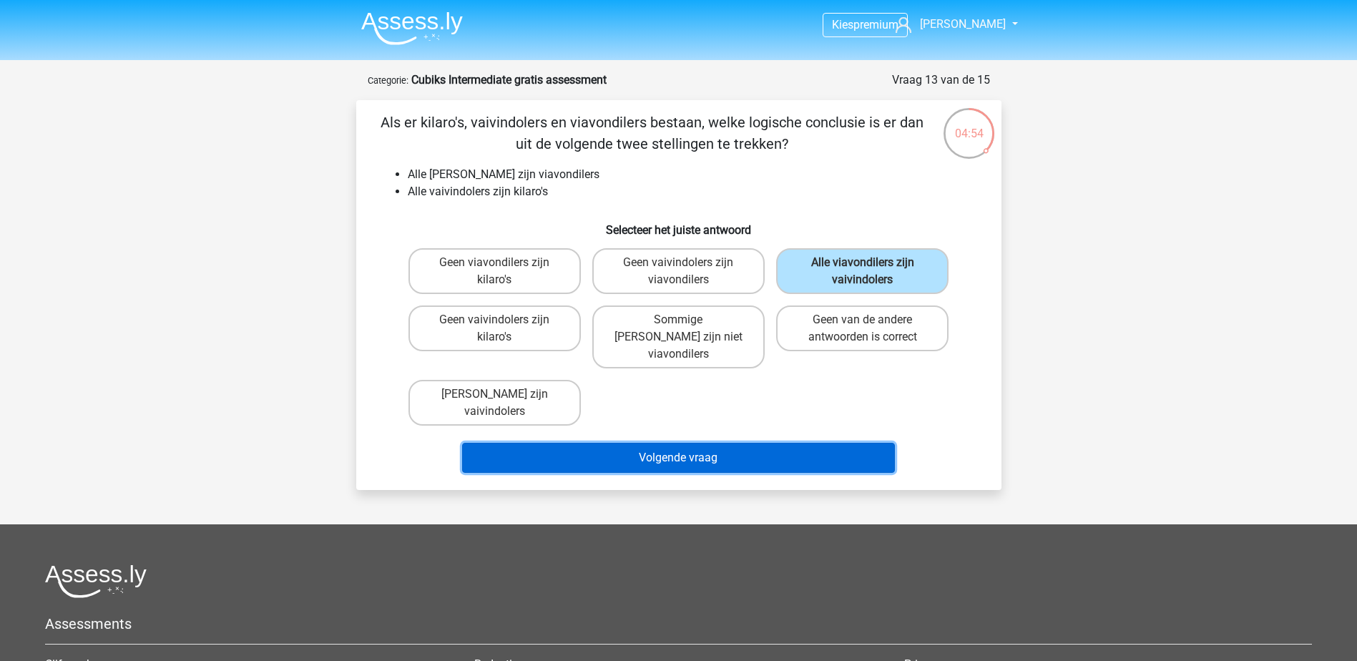
click at [685, 443] on button "Volgende vraag" at bounding box center [678, 458] width 433 height 30
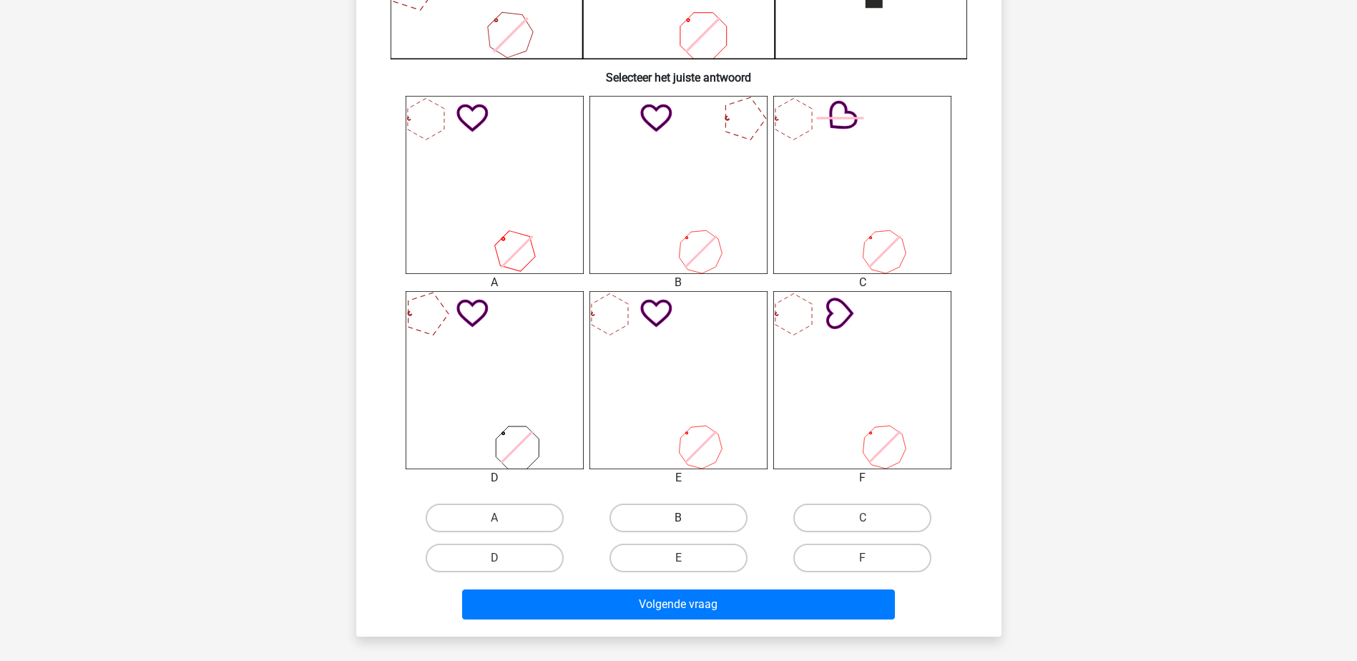
scroll to position [501, 0]
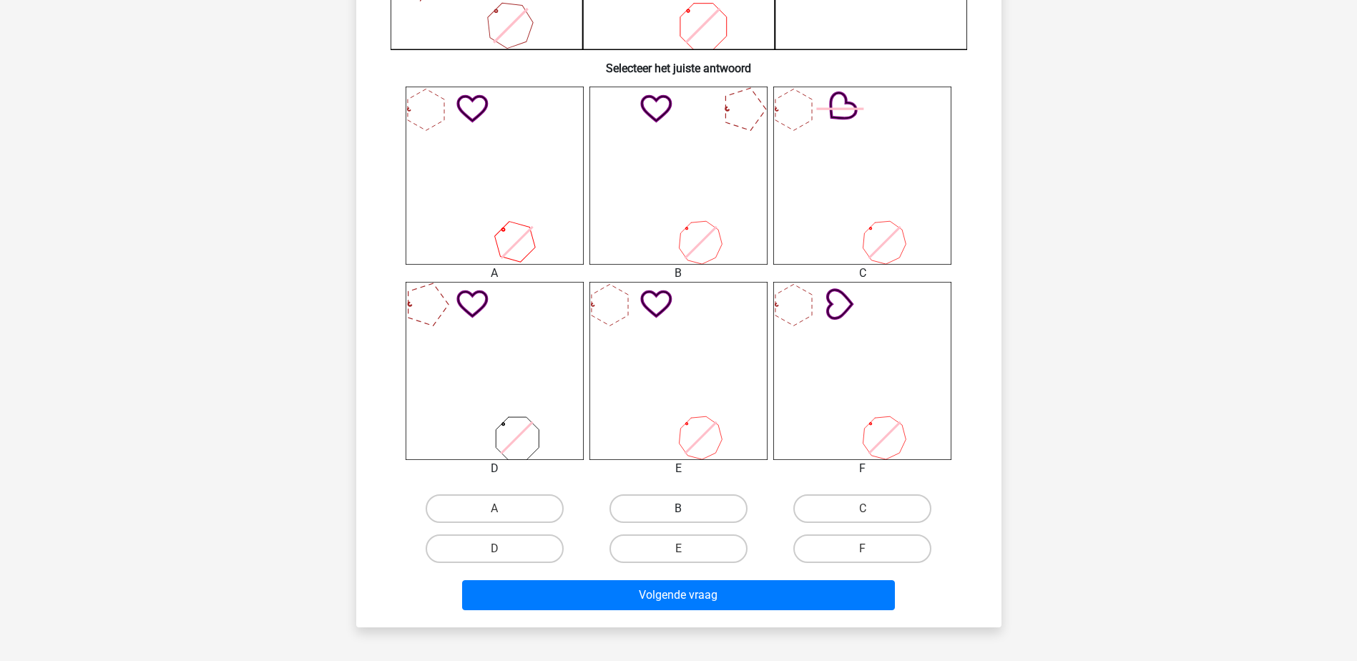
click at [581, 514] on div "B" at bounding box center [494, 508] width 172 height 29
click at [672, 506] on label "B" at bounding box center [678, 508] width 138 height 29
click at [678, 509] on input "B" at bounding box center [682, 513] width 9 height 9
radio input "true"
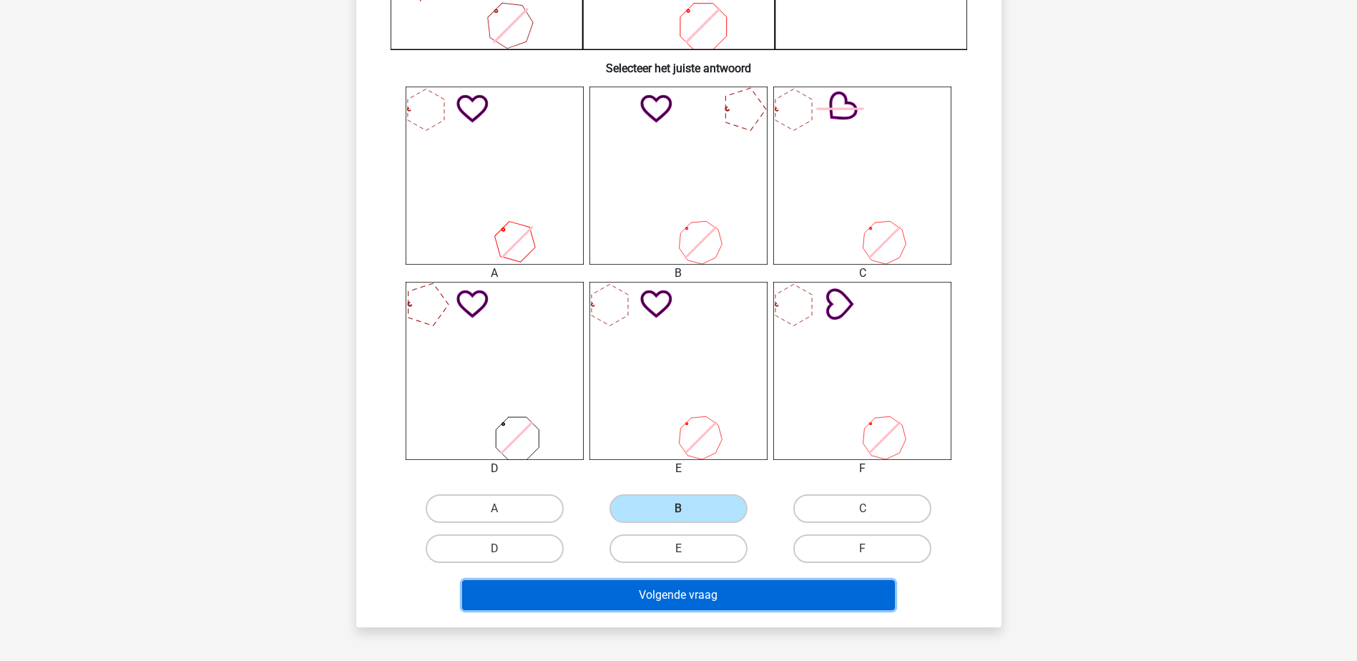
click at [676, 592] on button "Volgende vraag" at bounding box center [678, 595] width 433 height 30
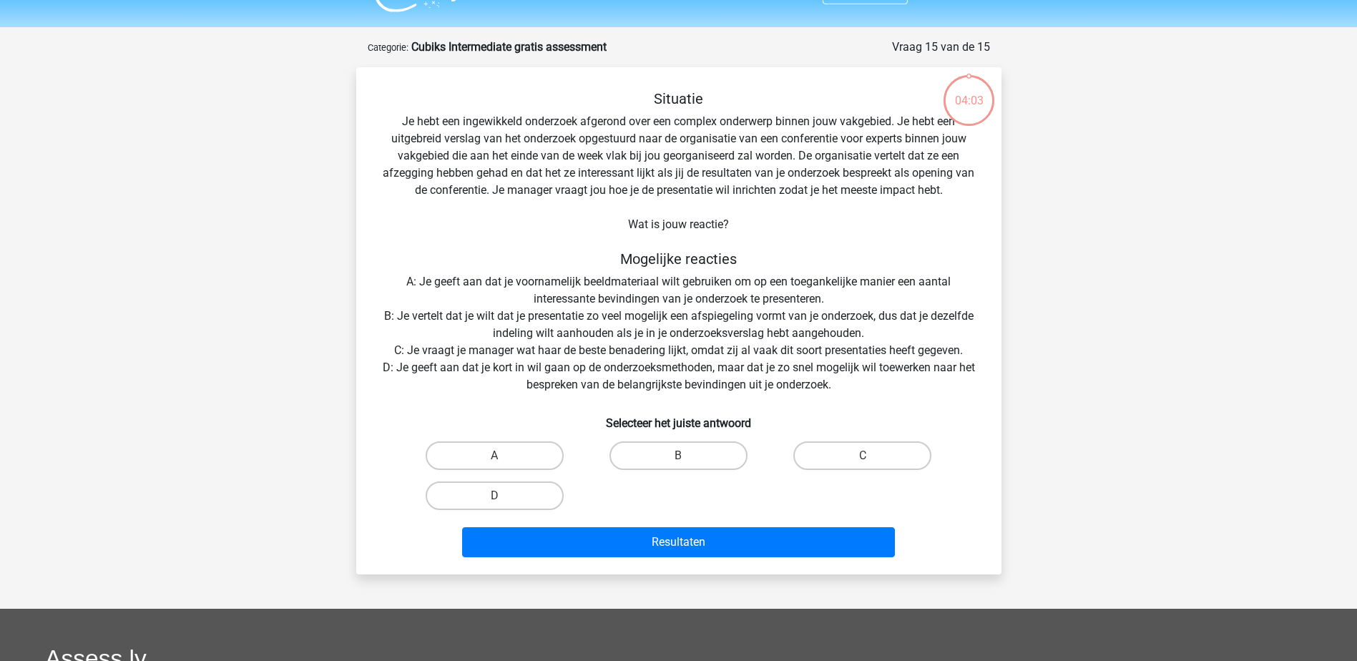
scroll to position [0, 0]
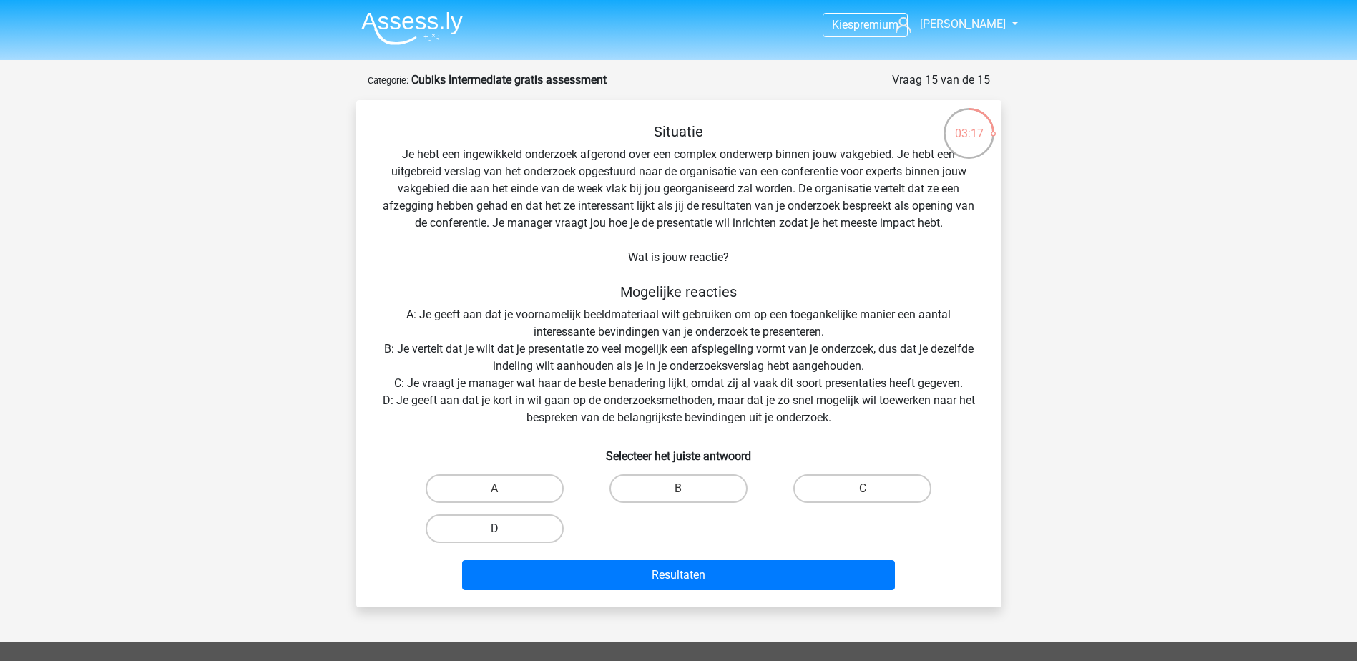
click at [484, 524] on label "D" at bounding box center [495, 528] width 138 height 29
click at [494, 529] on input "D" at bounding box center [498, 533] width 9 height 9
radio input "true"
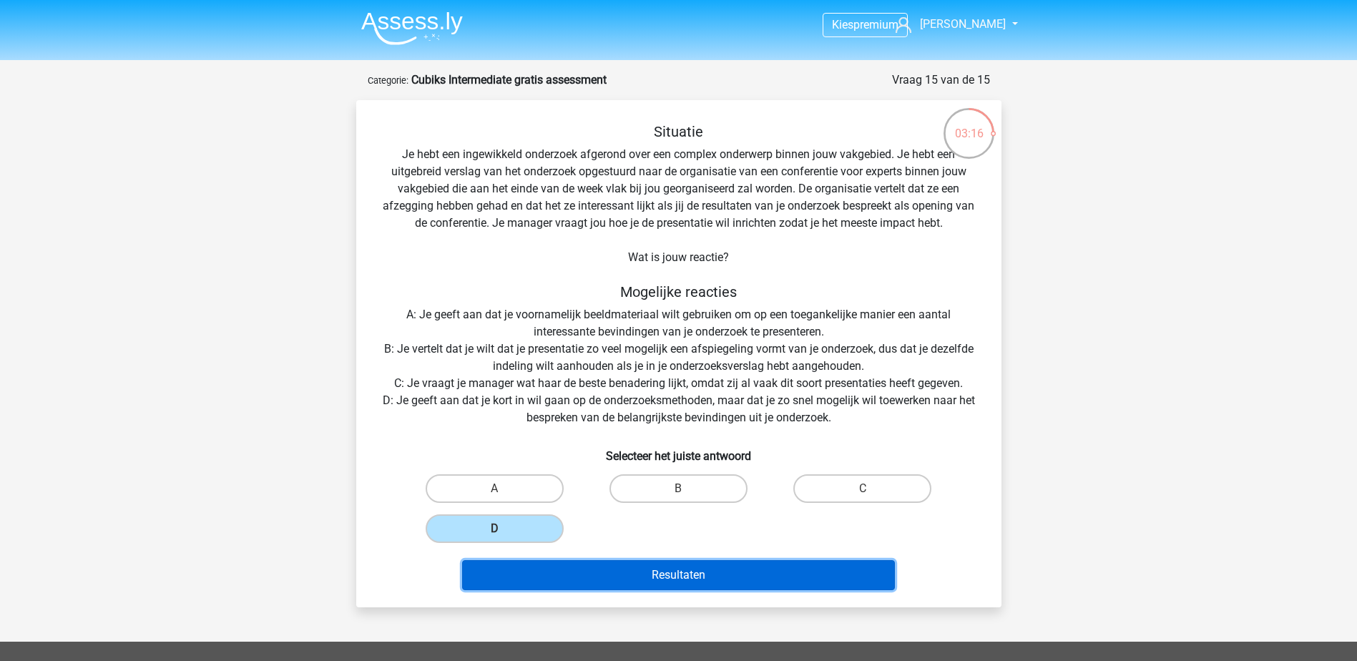
click at [594, 574] on button "Resultaten" at bounding box center [678, 575] width 433 height 30
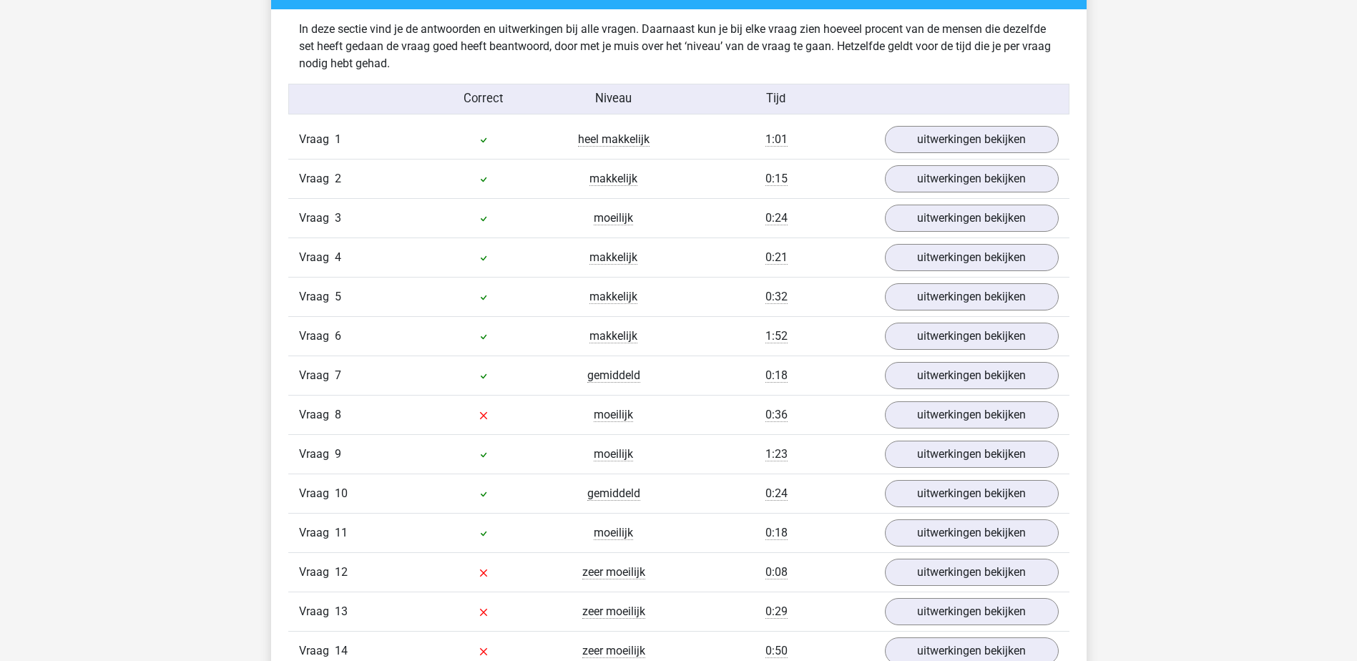
scroll to position [1788, 0]
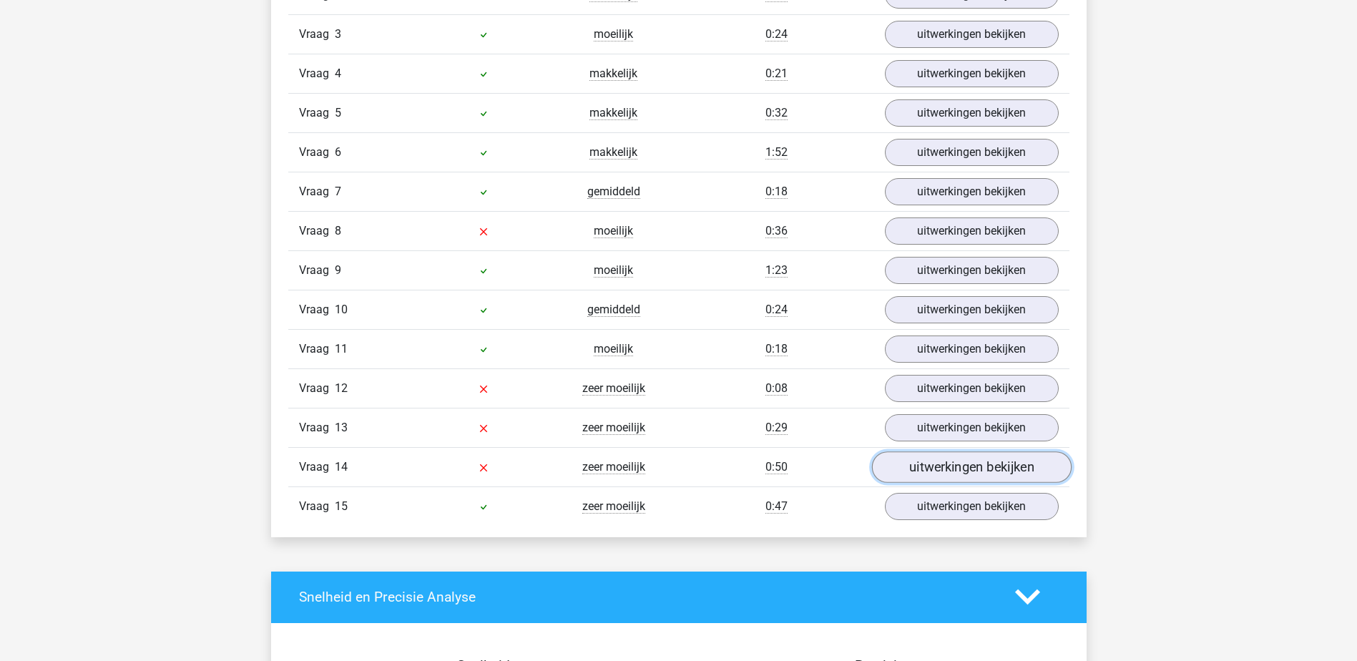
click at [958, 459] on link "uitwerkingen bekijken" at bounding box center [971, 466] width 200 height 31
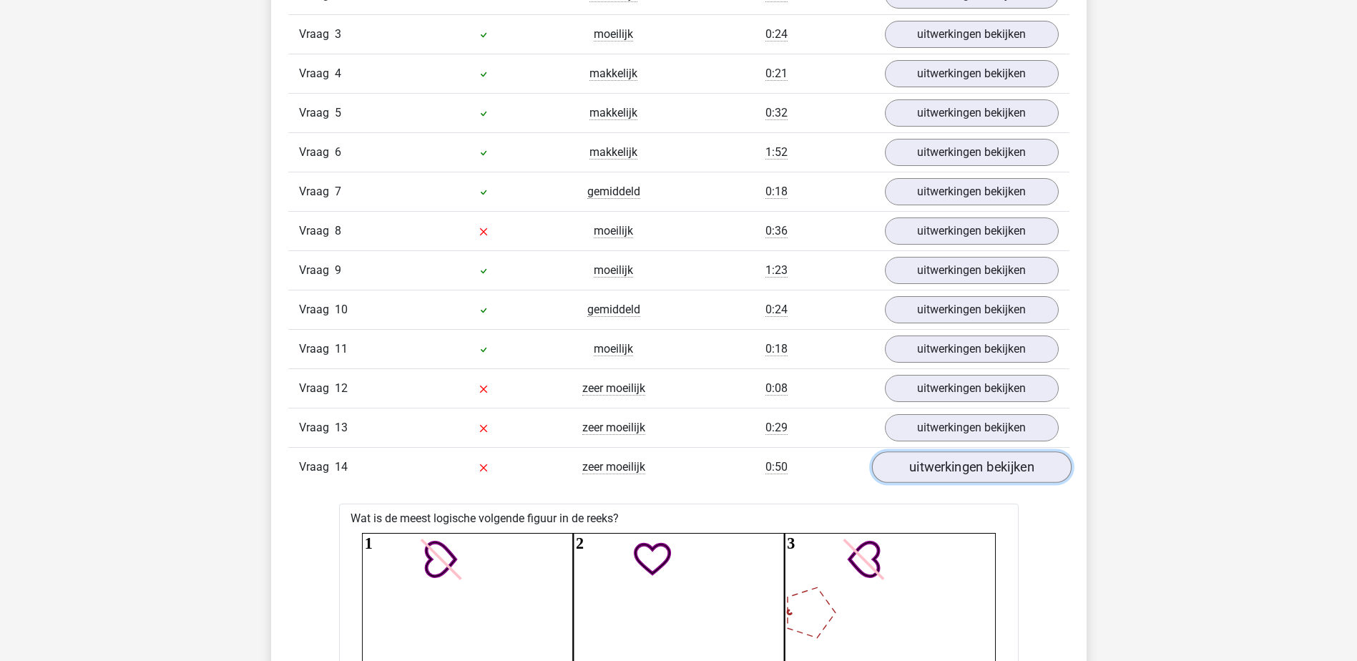
click at [954, 465] on link "uitwerkingen bekijken" at bounding box center [971, 466] width 200 height 31
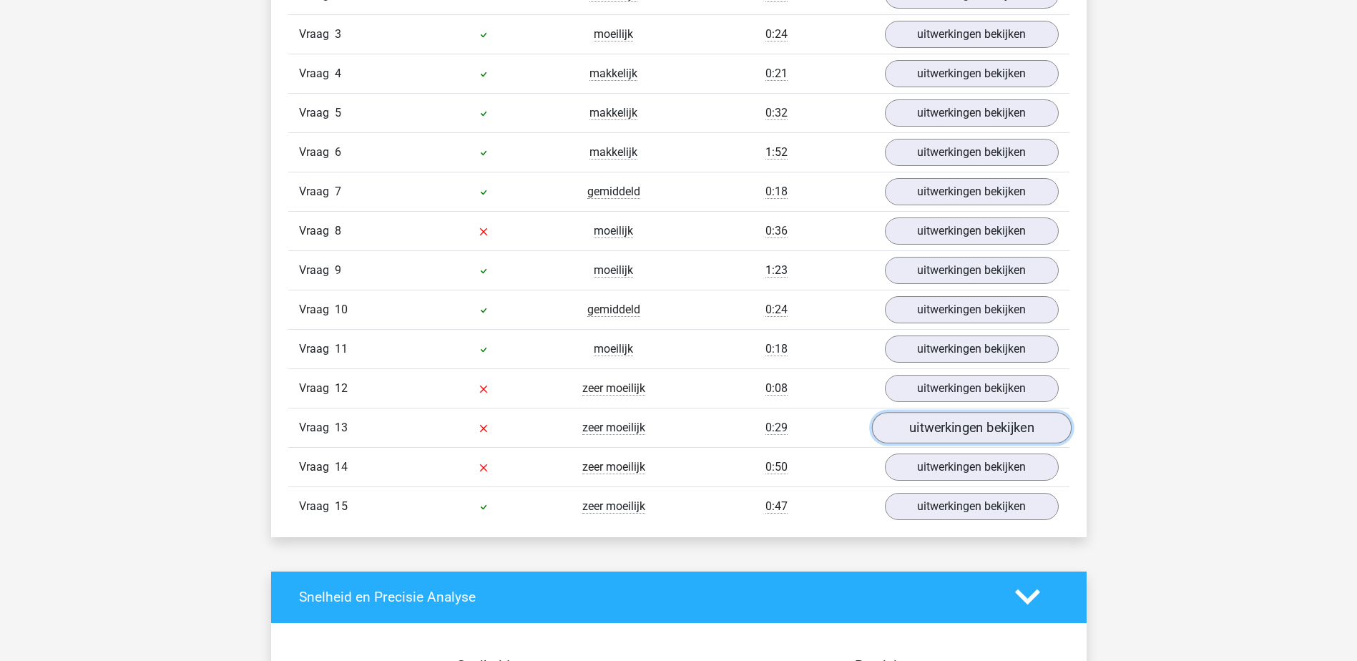
click at [955, 428] on link "uitwerkingen bekijken" at bounding box center [971, 427] width 200 height 31
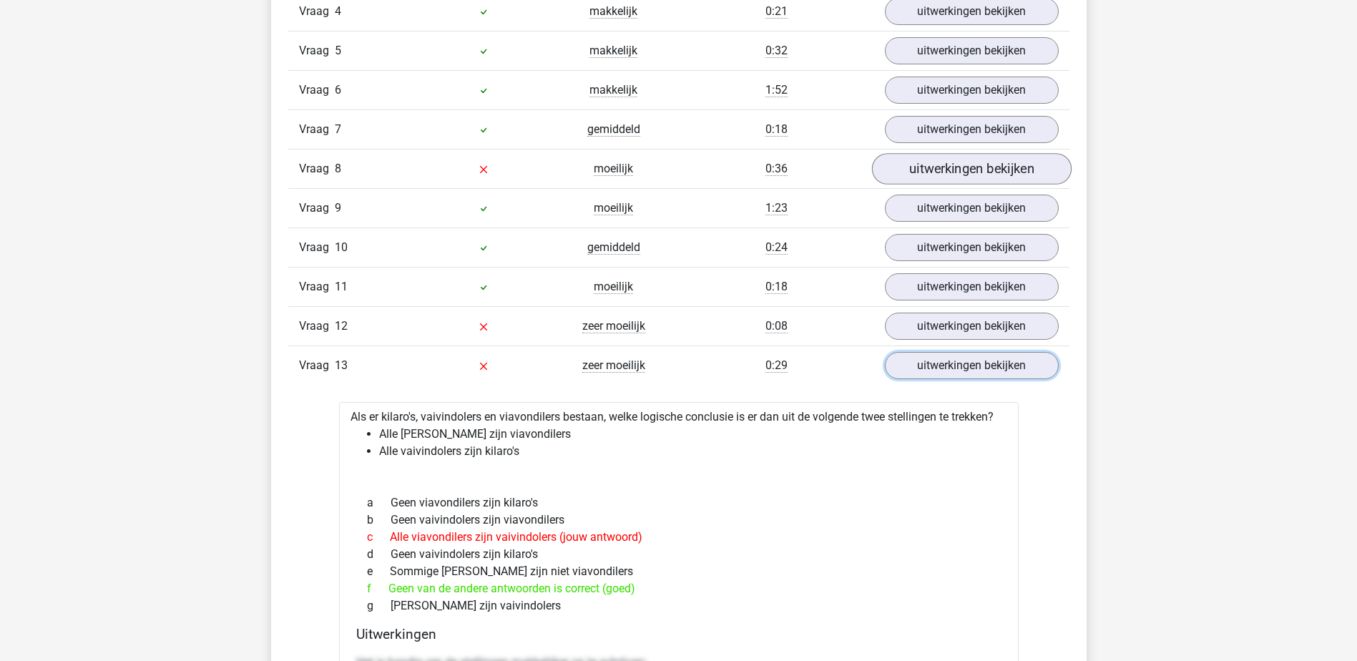
scroll to position [1717, 0]
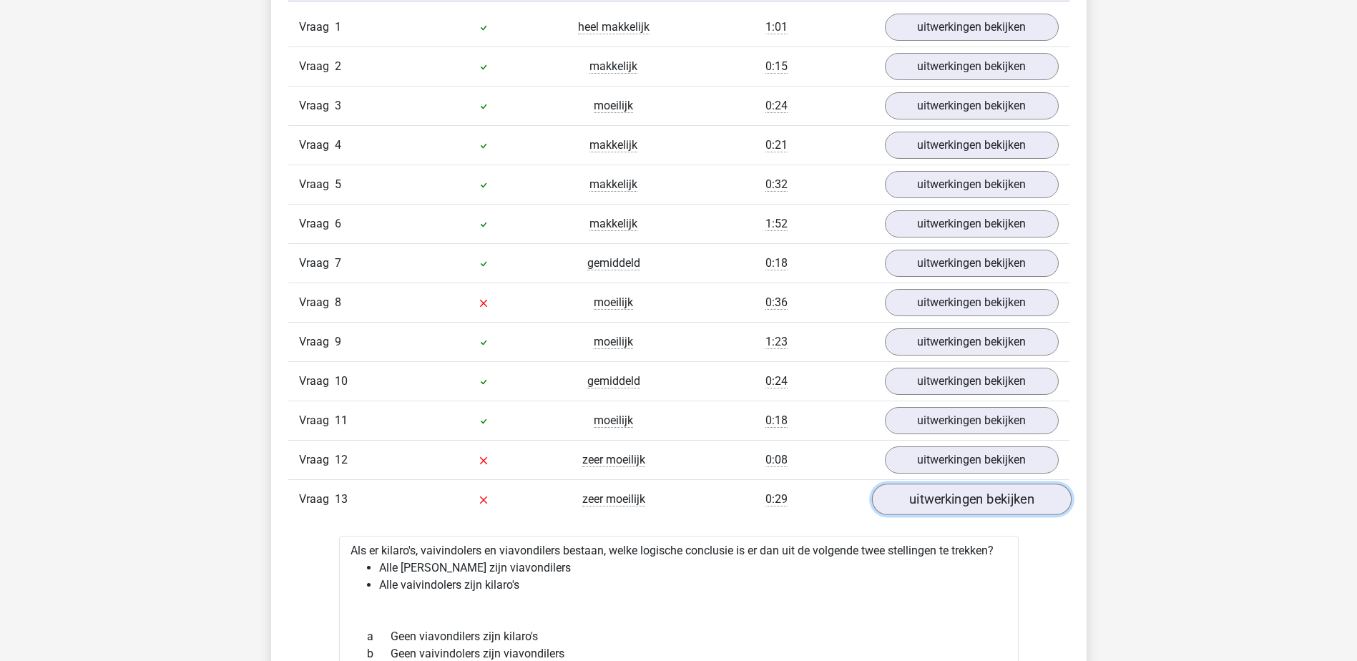
click at [959, 491] on link "uitwerkingen bekijken" at bounding box center [971, 499] width 200 height 31
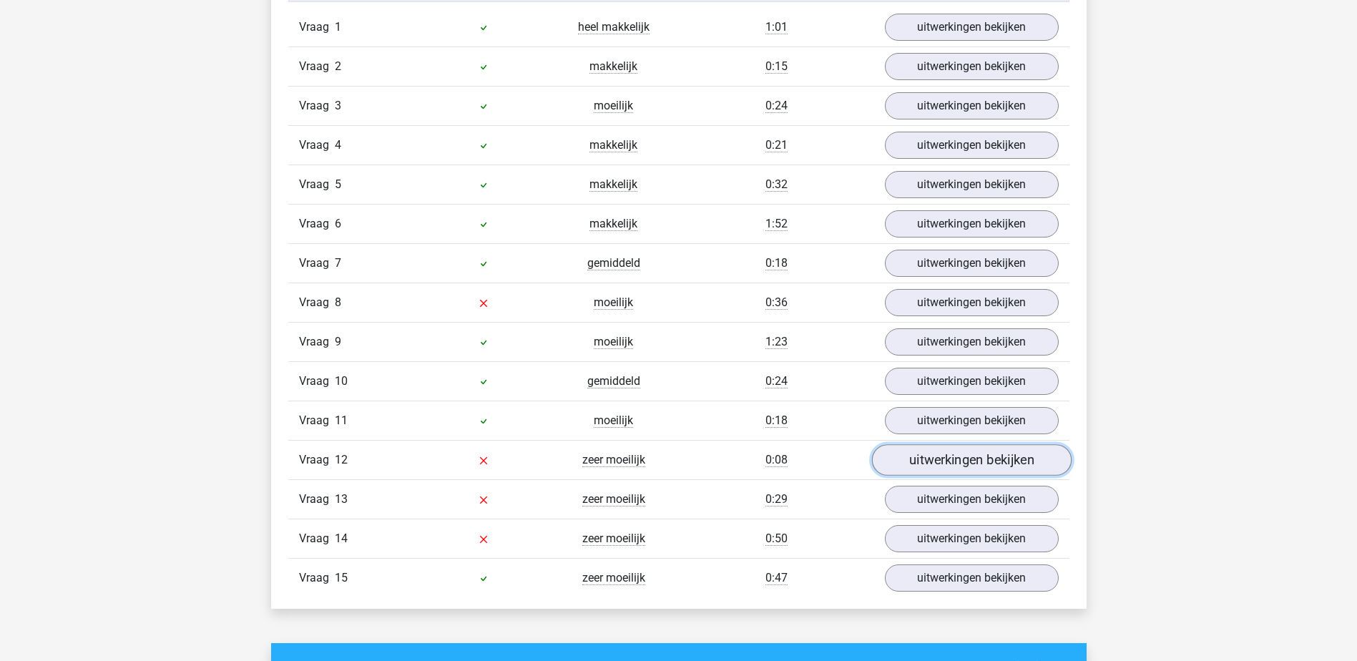
click at [943, 457] on link "uitwerkingen bekijken" at bounding box center [971, 459] width 200 height 31
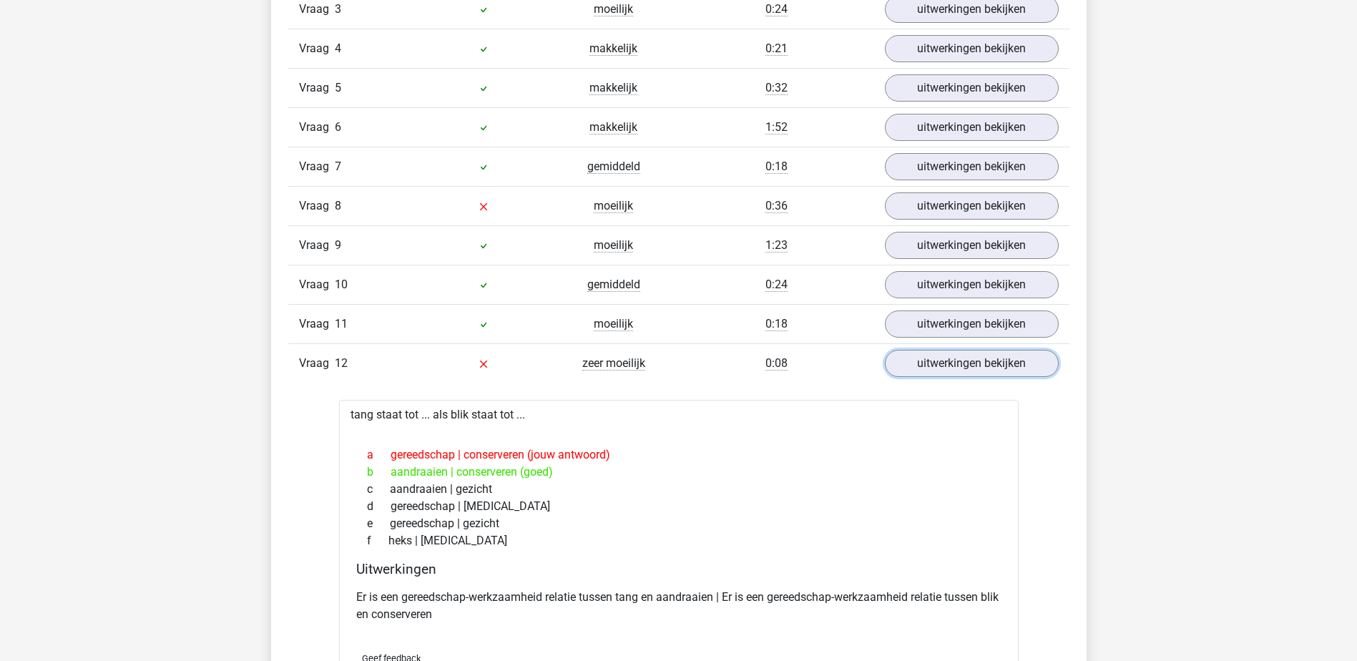
scroll to position [1788, 0]
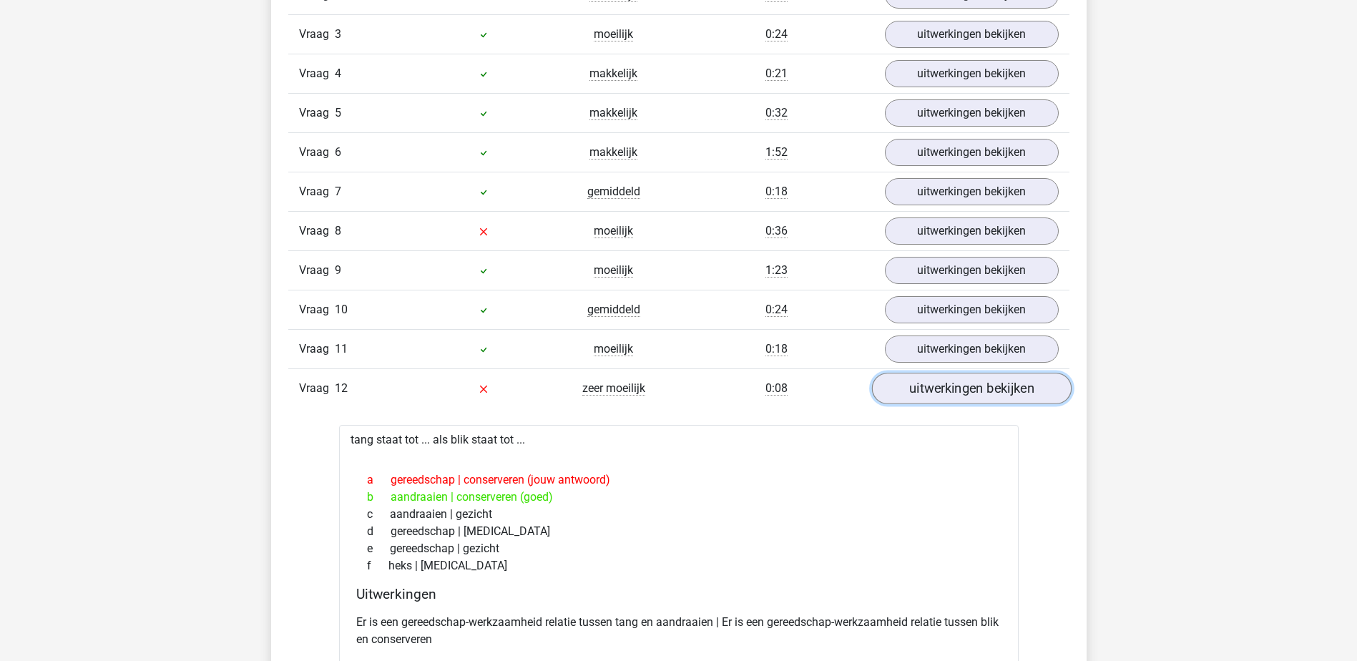
click at [954, 388] on link "uitwerkingen bekijken" at bounding box center [971, 388] width 200 height 31
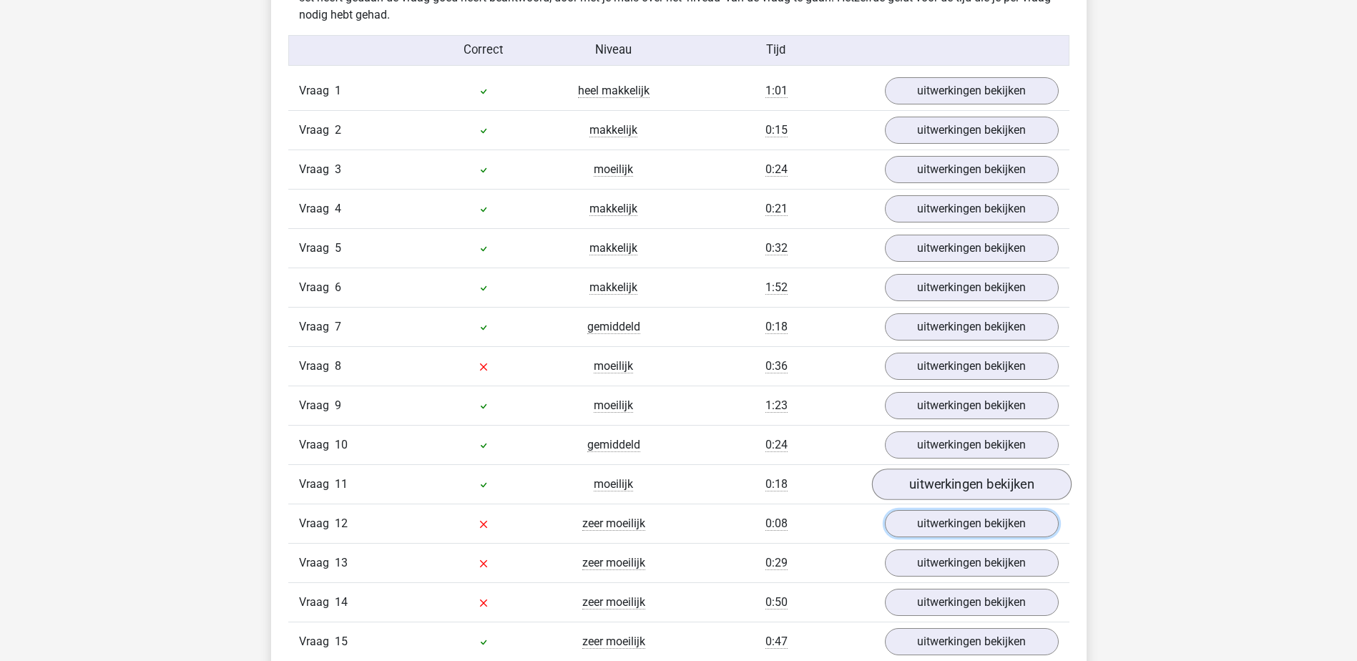
scroll to position [1502, 0]
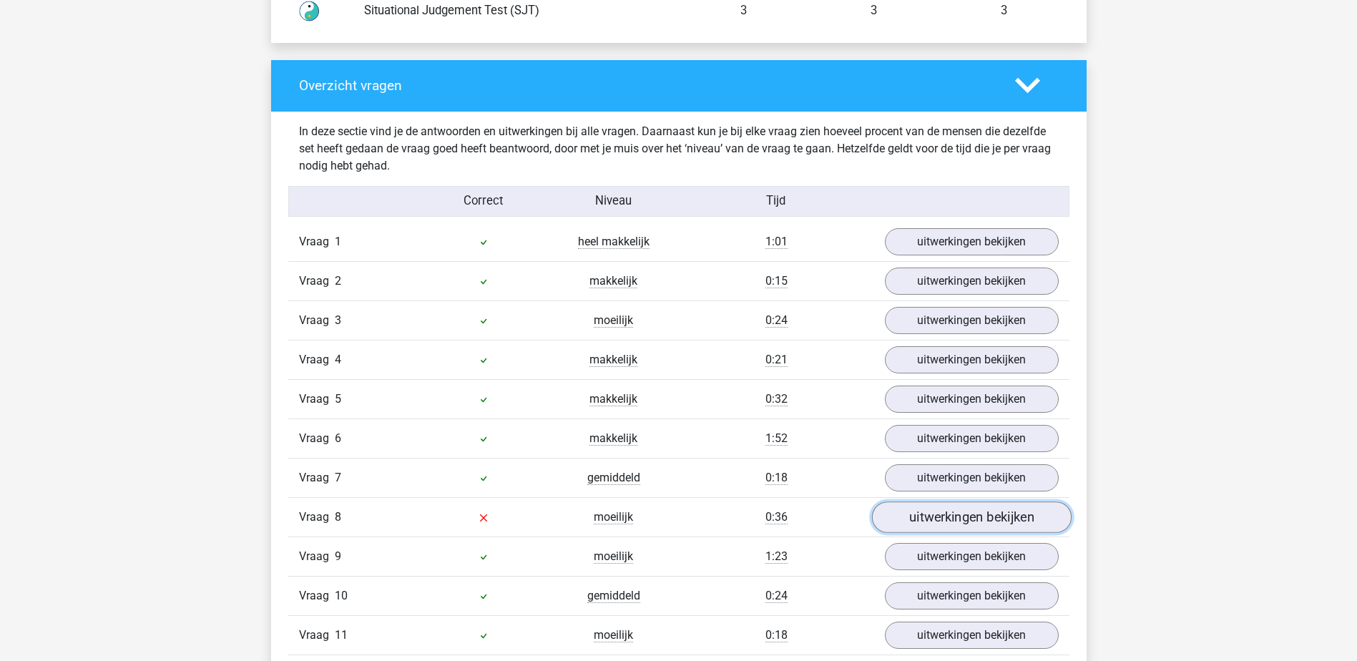
click at [975, 515] on link "uitwerkingen bekijken" at bounding box center [971, 516] width 200 height 31
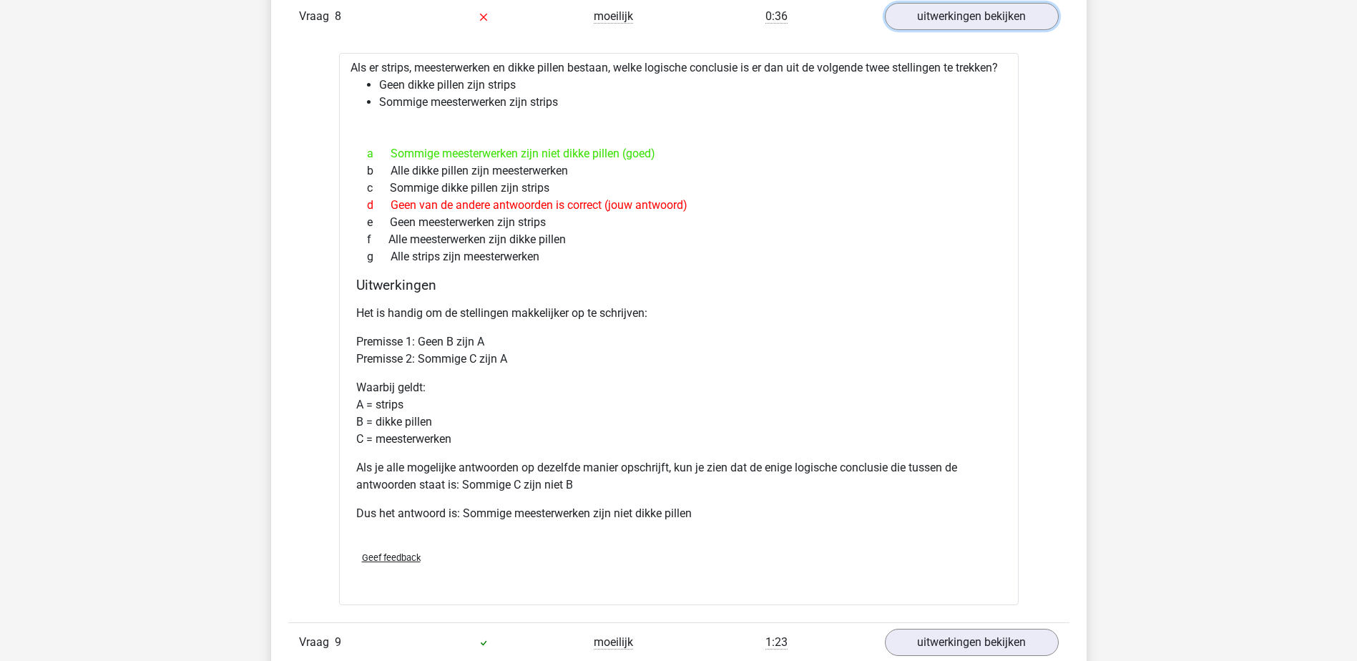
scroll to position [1645, 0]
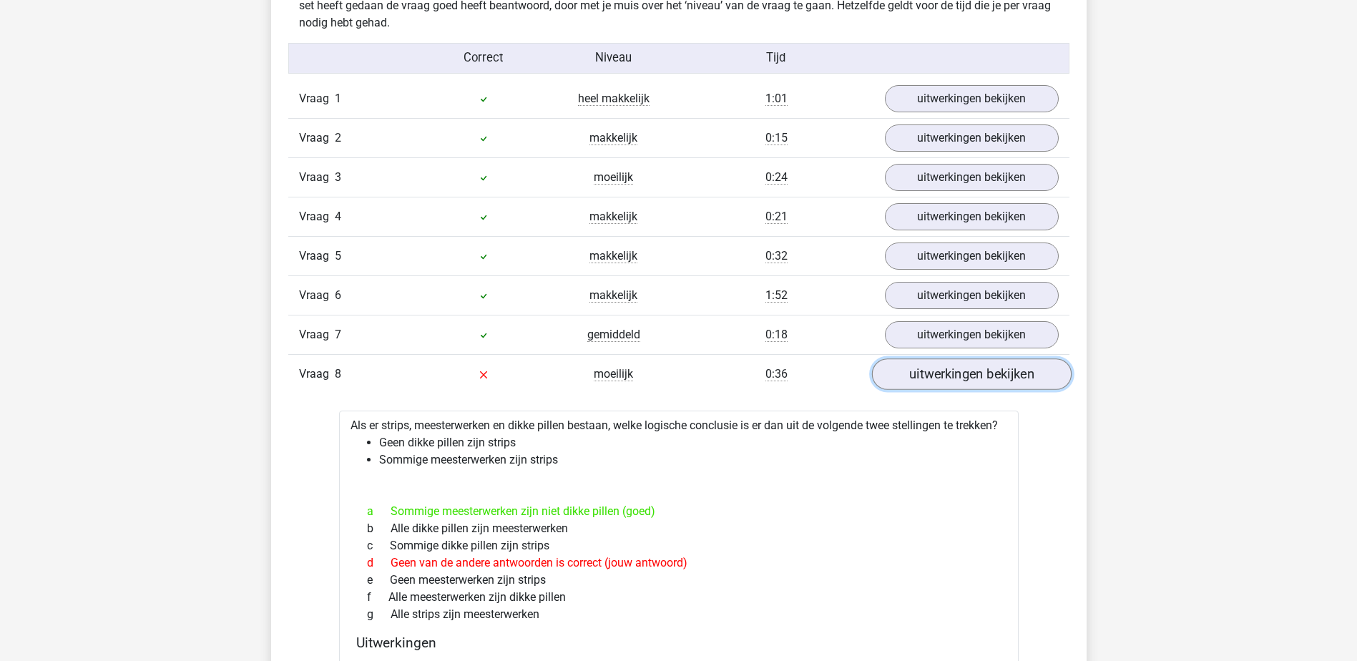
click at [951, 374] on link "uitwerkingen bekijken" at bounding box center [971, 373] width 200 height 31
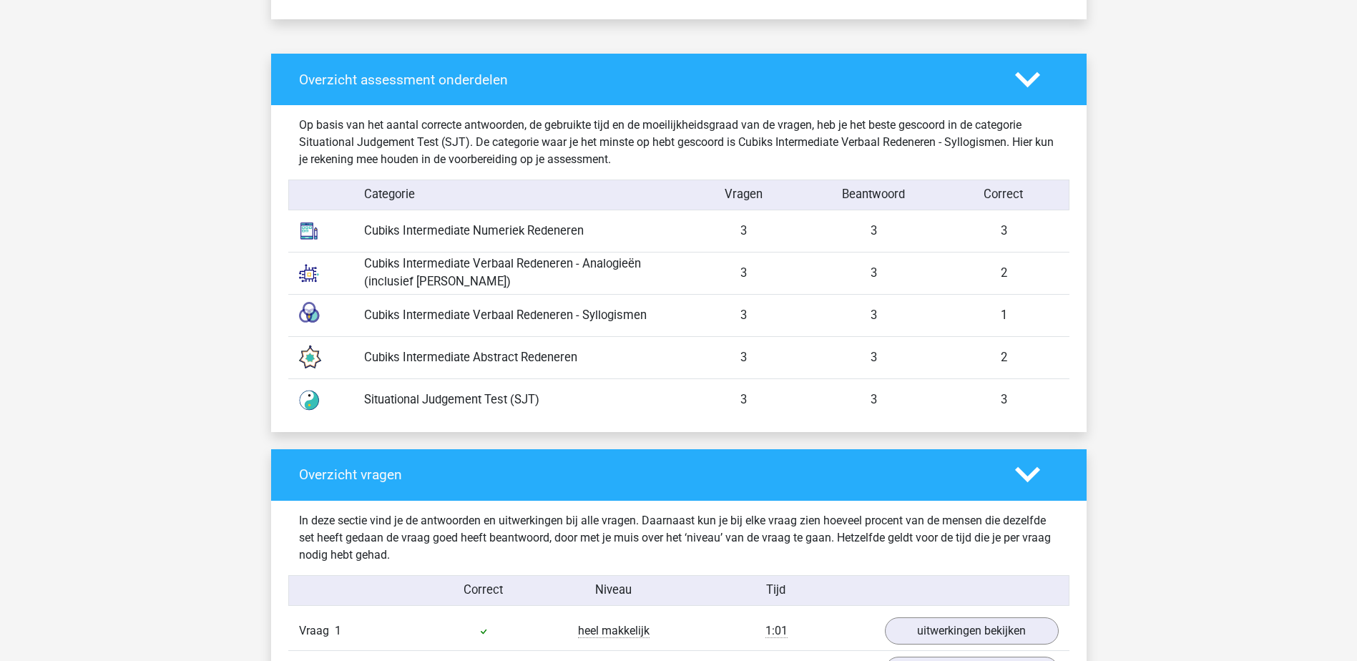
scroll to position [930, 0]
